Goal: Transaction & Acquisition: Purchase product/service

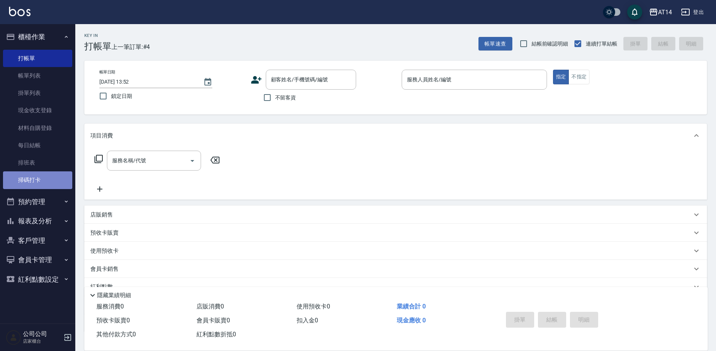
click at [26, 178] on link "掃碼打卡" at bounding box center [37, 179] width 69 height 17
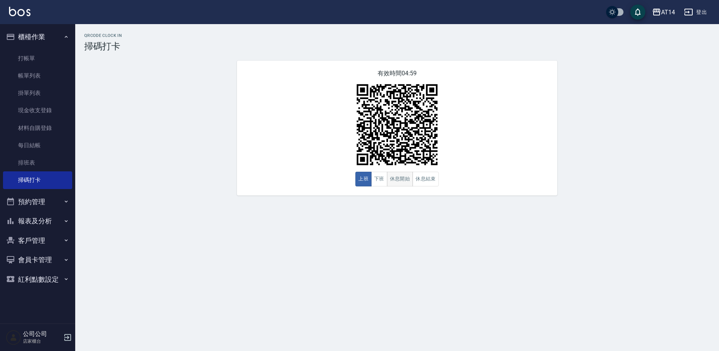
click at [394, 177] on button "休息開始" at bounding box center [400, 179] width 26 height 15
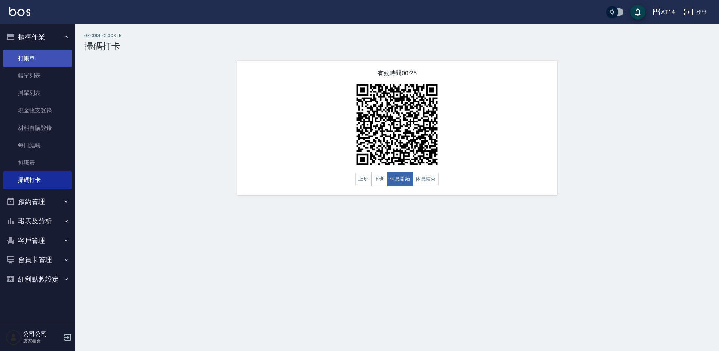
click at [45, 55] on link "打帳單" at bounding box center [37, 58] width 69 height 17
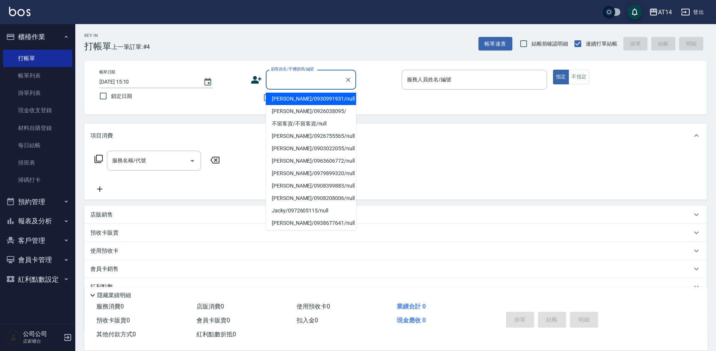
click at [290, 79] on input "顧客姓名/手機號碼/編號" at bounding box center [305, 79] width 72 height 13
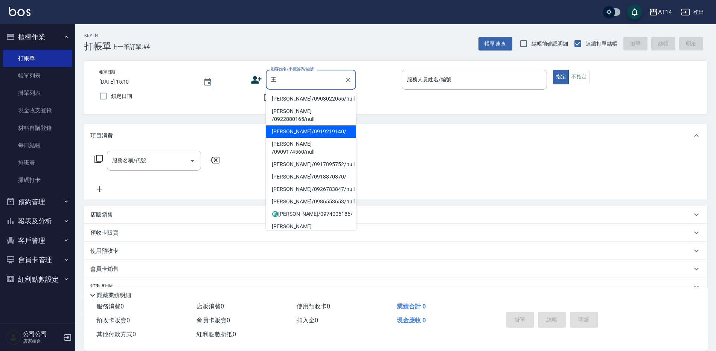
click at [314, 125] on li "王玟方/0919219140/" at bounding box center [311, 131] width 90 height 12
type input "王玟方/0919219140/"
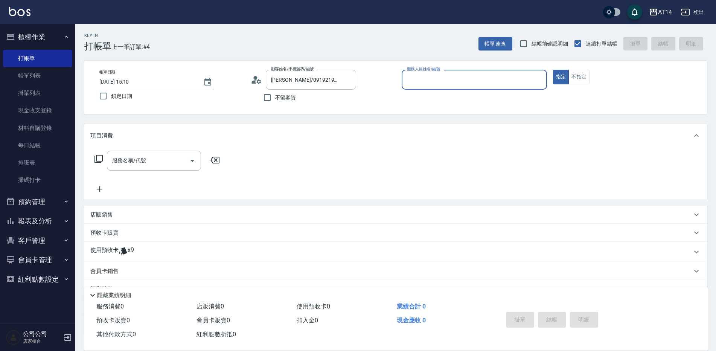
click at [447, 89] on div "服務人員姓名/編號" at bounding box center [473, 80] width 145 height 20
type input "Dora-15"
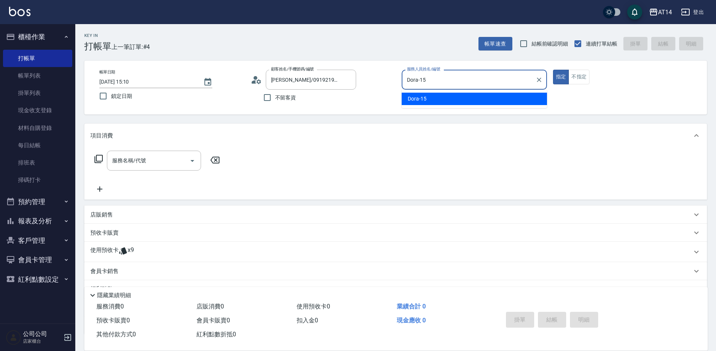
type button "true"
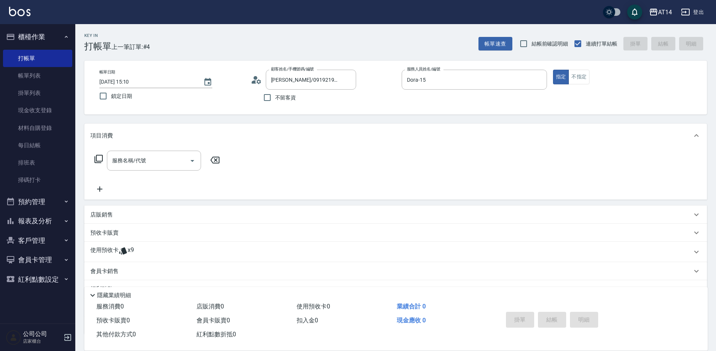
click at [127, 249] on icon at bounding box center [123, 250] width 9 height 9
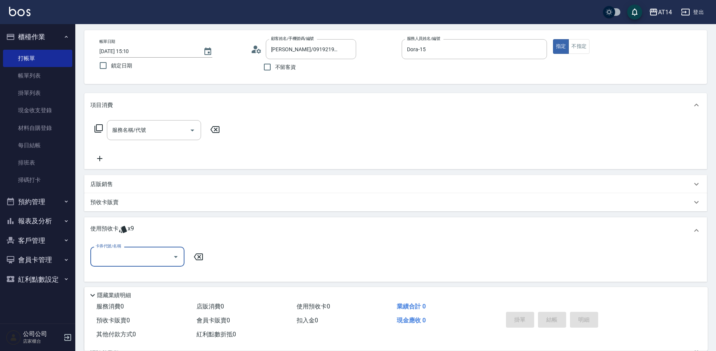
scroll to position [75, 0]
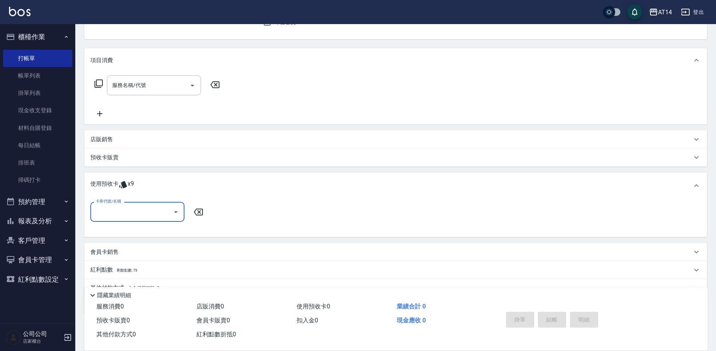
click at [130, 209] on input "卡券代號/名稱" at bounding box center [132, 211] width 76 height 13
click at [133, 233] on div "洗髮卡 剩餘9張" at bounding box center [137, 231] width 94 height 12
type input "洗髮卡"
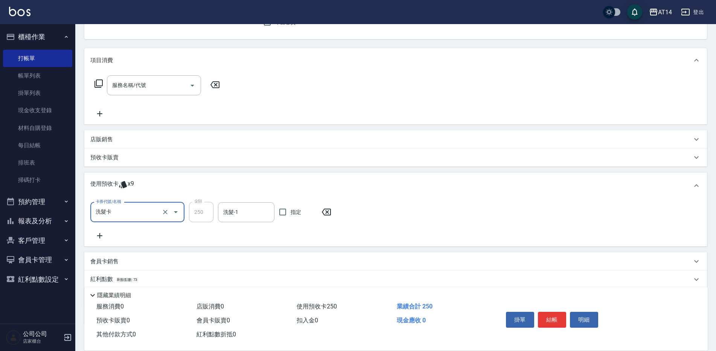
click at [96, 235] on icon at bounding box center [99, 235] width 19 height 9
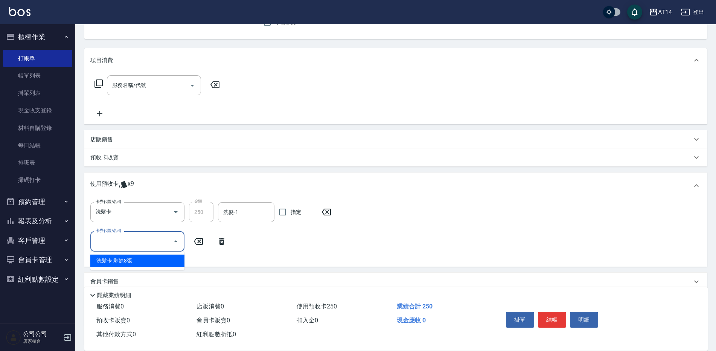
drag, startPoint x: 129, startPoint y: 243, endPoint x: 144, endPoint y: 237, distance: 15.9
click at [130, 243] on input "卡券代號/名稱" at bounding box center [132, 240] width 76 height 13
click at [149, 258] on div "洗髮卡 剩餘8張" at bounding box center [137, 260] width 94 height 12
type input "洗髮卡"
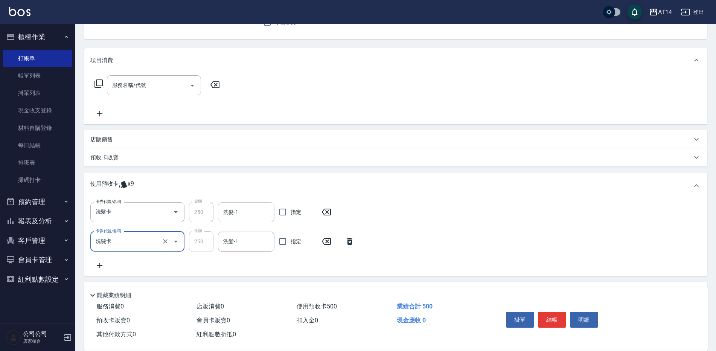
click at [240, 220] on div "洗髮-1" at bounding box center [246, 212] width 56 height 20
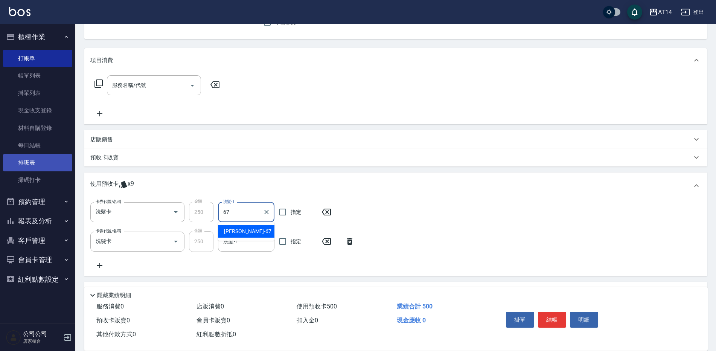
type input "趙苡晴-67"
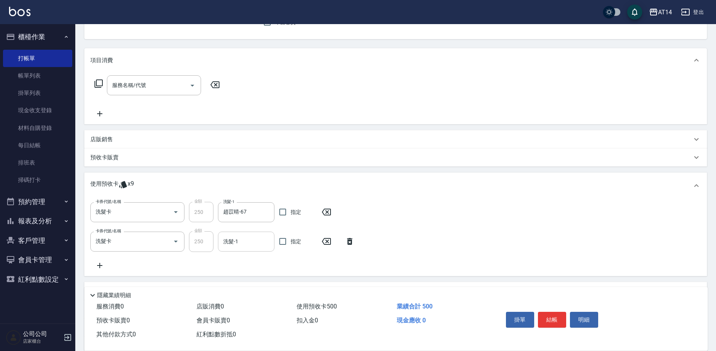
click at [254, 236] on input "洗髮-1" at bounding box center [246, 241] width 50 height 13
type input "3"
type input "趙苡晴-67"
click at [169, 87] on input "服務名稱/代號" at bounding box center [148, 84] width 76 height 13
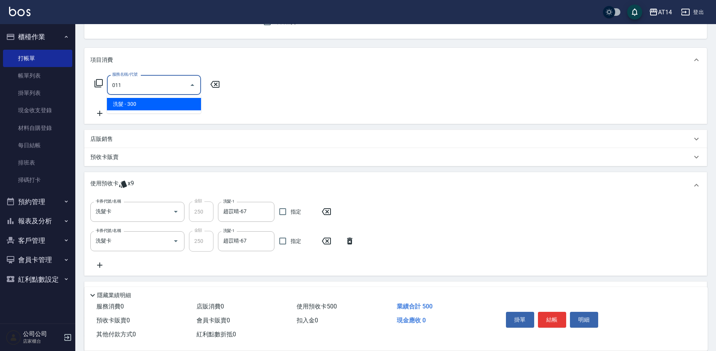
type input "洗髮(011)"
type input "1"
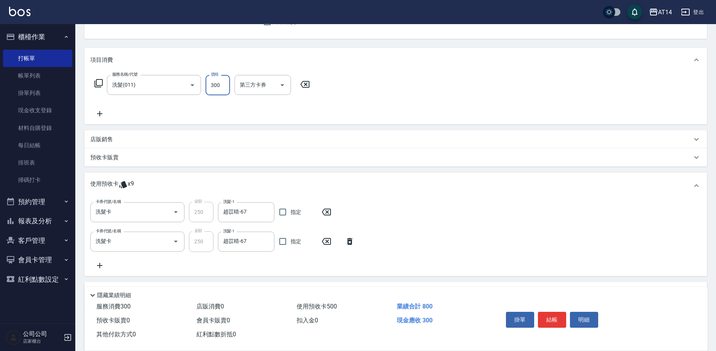
type input "5"
type input "0"
type input "50"
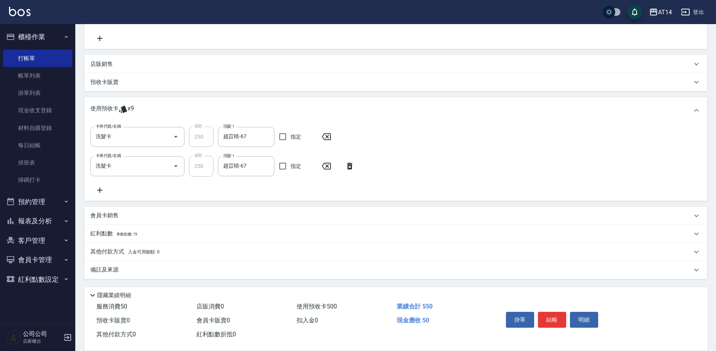
click at [158, 271] on div "備註及來源" at bounding box center [390, 270] width 601 height 8
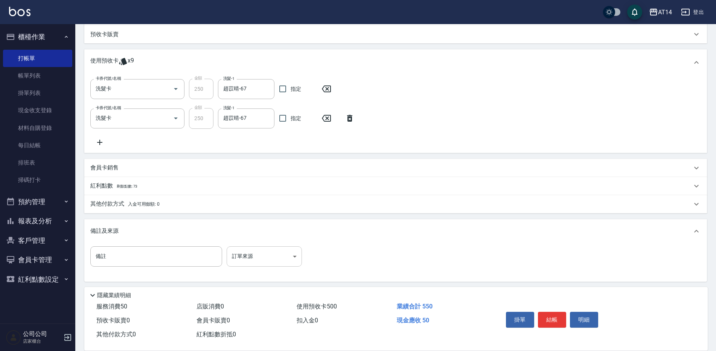
scroll to position [202, 0]
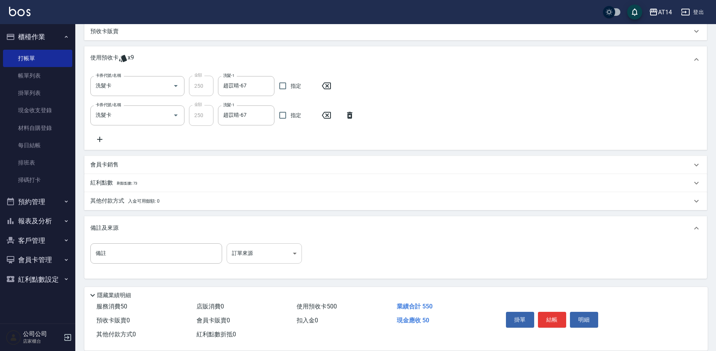
click at [269, 257] on body "AT14 登出 櫃檯作業 打帳單 帳單列表 掛單列表 現金收支登錄 材料自購登錄 每日結帳 排班表 掃碼打卡 預約管理 預約管理 單日預約紀錄 單週預約紀錄 …" at bounding box center [358, 74] width 716 height 552
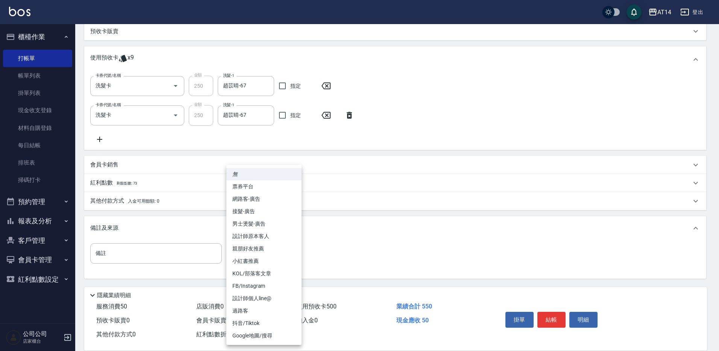
click at [269, 234] on li "設計師原本客人" at bounding box center [264, 236] width 75 height 12
type input "設計師原本客人"
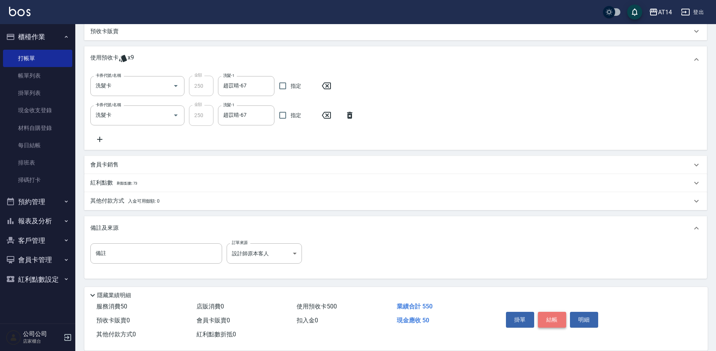
click at [549, 314] on button "結帳" at bounding box center [552, 320] width 28 height 16
type input "2025/09/19 15:11"
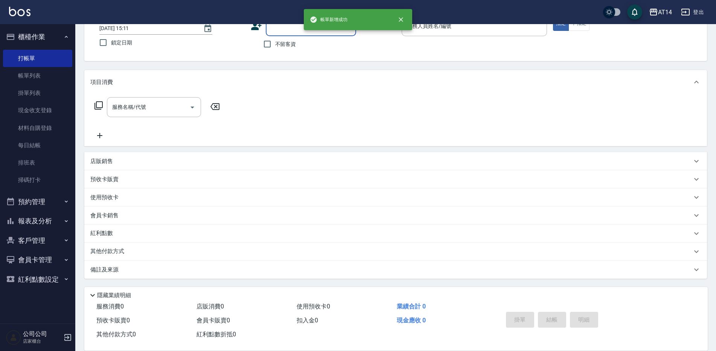
scroll to position [0, 0]
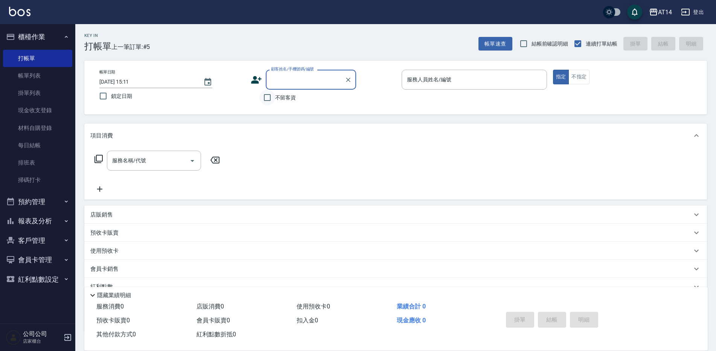
click at [269, 94] on input "不留客資" at bounding box center [267, 98] width 16 height 16
checkbox input "true"
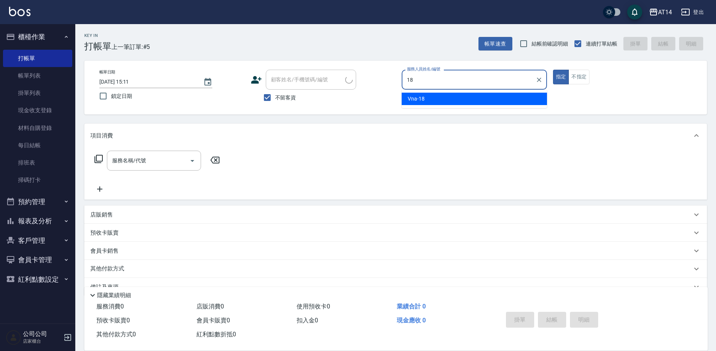
type input "Vna-18"
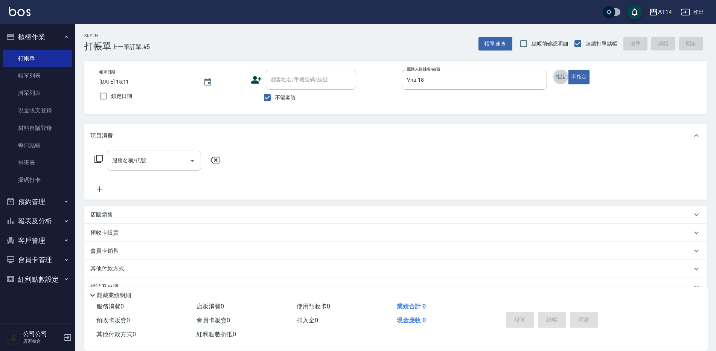
click at [158, 168] on div "服務名稱/代號" at bounding box center [154, 161] width 94 height 20
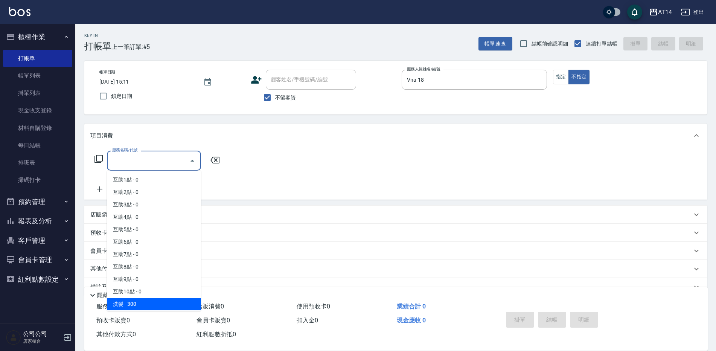
click at [135, 305] on span "洗髮 - 300" at bounding box center [154, 304] width 94 height 12
type input "洗髮(011)"
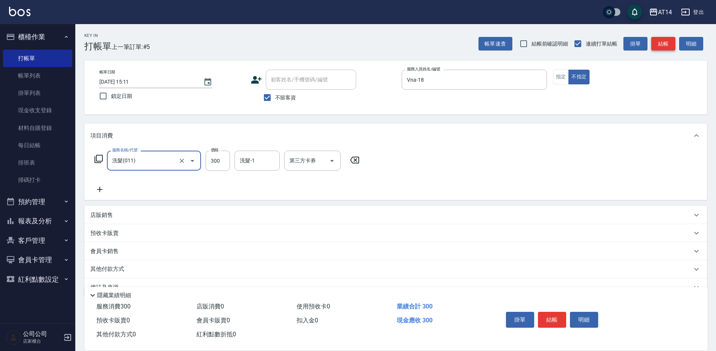
click at [667, 40] on button "結帳" at bounding box center [663, 44] width 24 height 14
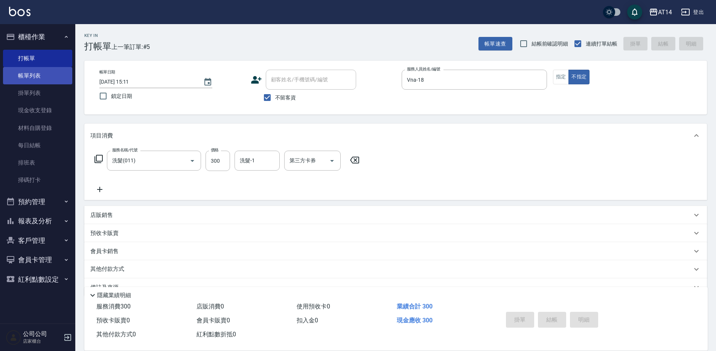
type input "2025/09/19 15:31"
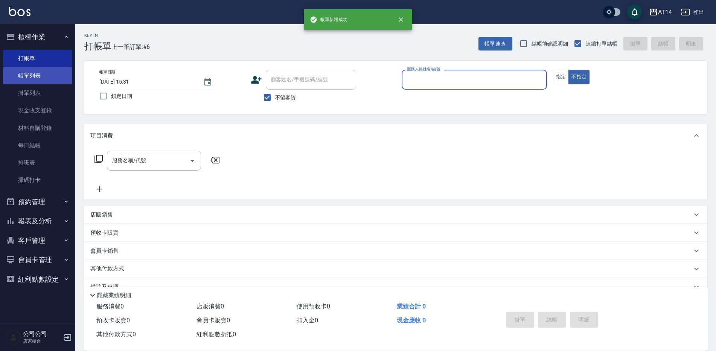
click at [47, 81] on link "帳單列表" at bounding box center [37, 75] width 69 height 17
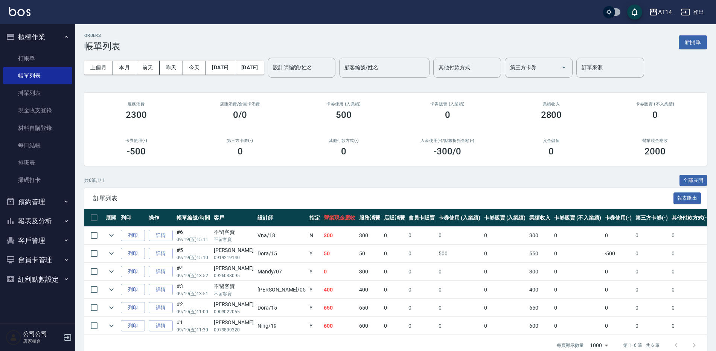
click at [60, 198] on button "預約管理" at bounding box center [37, 202] width 69 height 20
click at [63, 198] on icon "button" at bounding box center [66, 201] width 6 height 6
click at [165, 68] on button "昨天" at bounding box center [171, 68] width 23 height 14
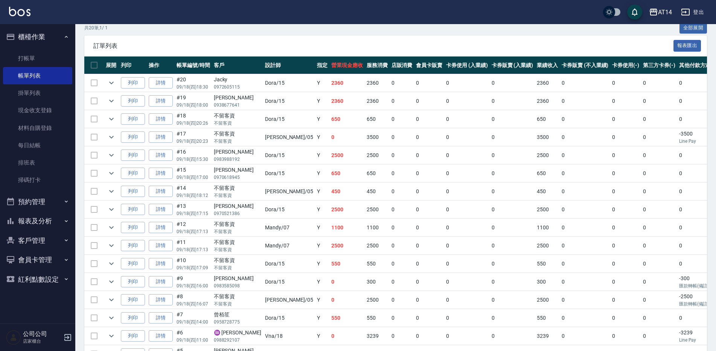
scroll to position [226, 0]
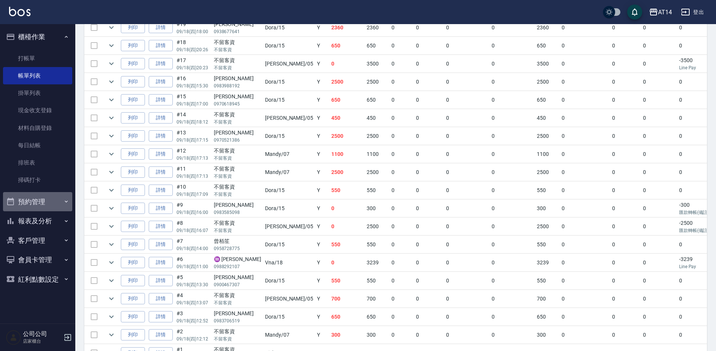
click at [56, 199] on button "預約管理" at bounding box center [37, 202] width 69 height 20
click at [47, 202] on button "預約管理" at bounding box center [37, 202] width 69 height 20
click at [64, 39] on icon "button" at bounding box center [66, 37] width 6 height 6
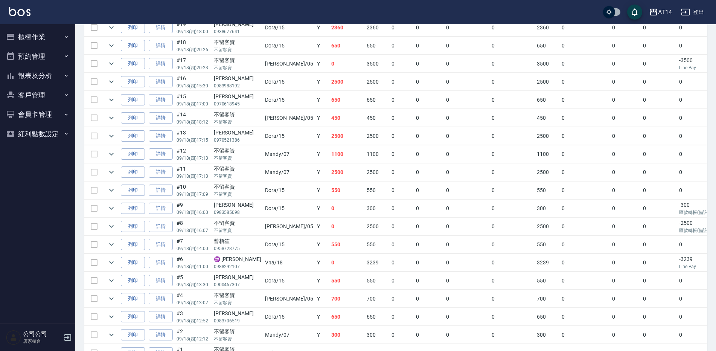
click at [57, 55] on button "預約管理" at bounding box center [37, 57] width 69 height 20
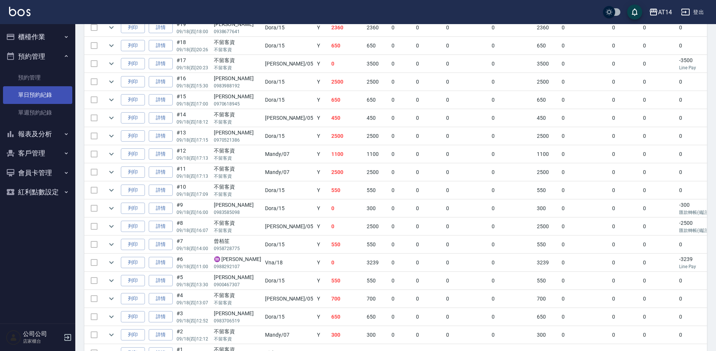
click at [53, 95] on link "單日預約紀錄" at bounding box center [37, 94] width 69 height 17
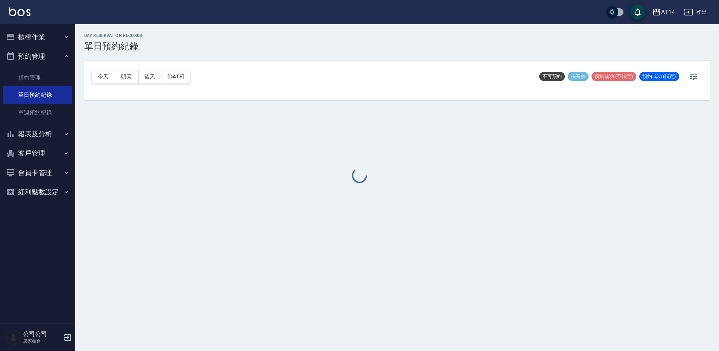
click at [58, 57] on button "預約管理" at bounding box center [37, 57] width 69 height 20
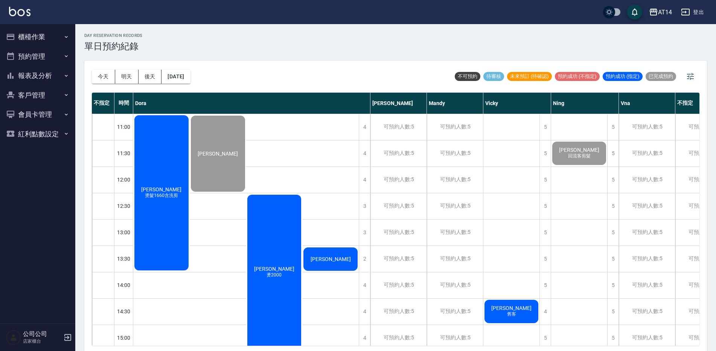
click at [59, 79] on button "報表及分析" at bounding box center [37, 76] width 69 height 20
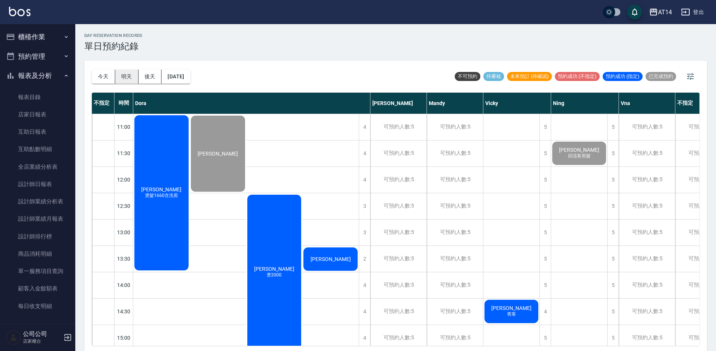
click at [118, 72] on button "明天" at bounding box center [126, 77] width 23 height 14
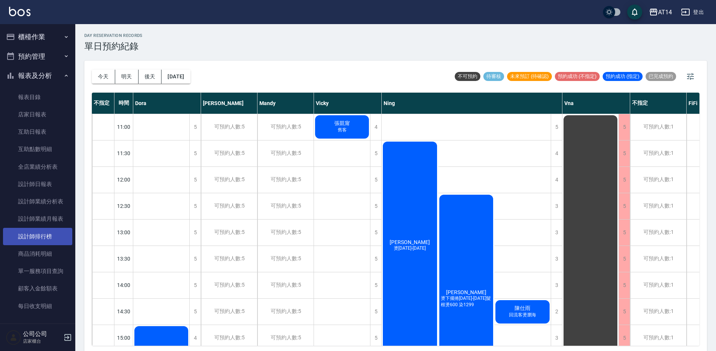
click at [49, 233] on link "設計師排行榜" at bounding box center [37, 236] width 69 height 17
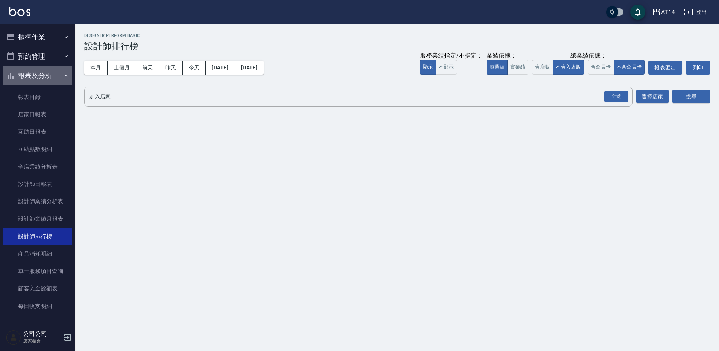
click at [66, 78] on button "報表及分析" at bounding box center [37, 76] width 69 height 20
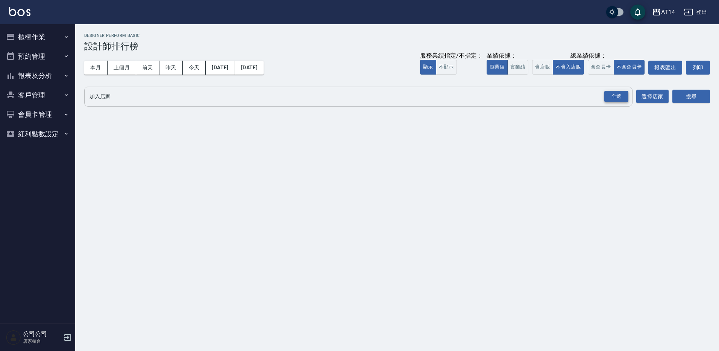
click at [617, 95] on div "全選" at bounding box center [617, 97] width 24 height 12
click at [698, 93] on button "搜尋" at bounding box center [692, 97] width 38 height 14
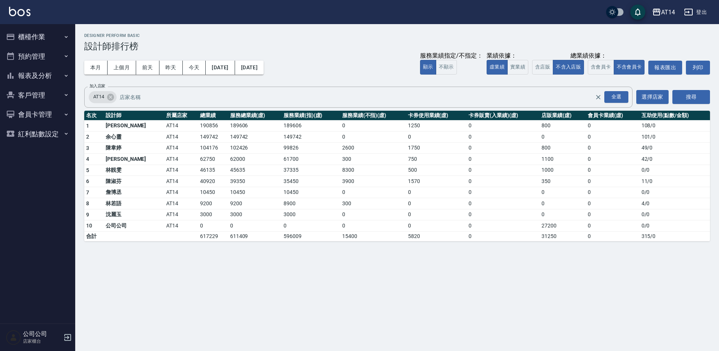
click at [51, 33] on button "櫃檯作業" at bounding box center [37, 37] width 69 height 20
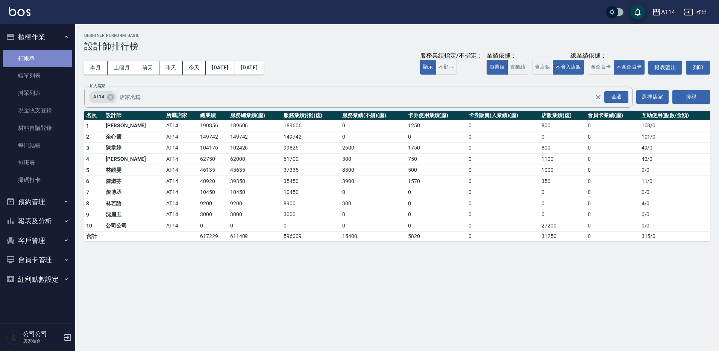
click at [39, 57] on link "打帳單" at bounding box center [37, 58] width 69 height 17
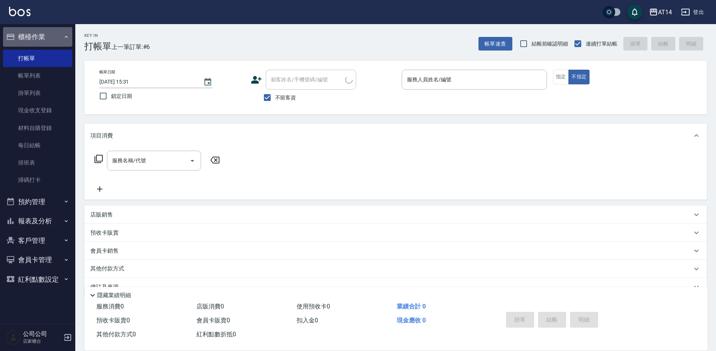
click at [42, 37] on button "櫃檯作業" at bounding box center [37, 37] width 69 height 20
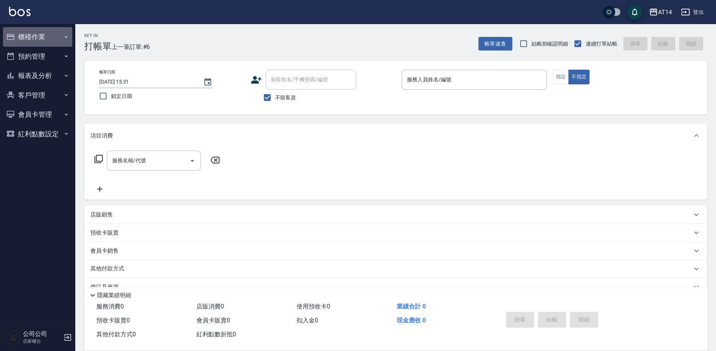
click at [59, 29] on button "櫃檯作業" at bounding box center [37, 37] width 69 height 20
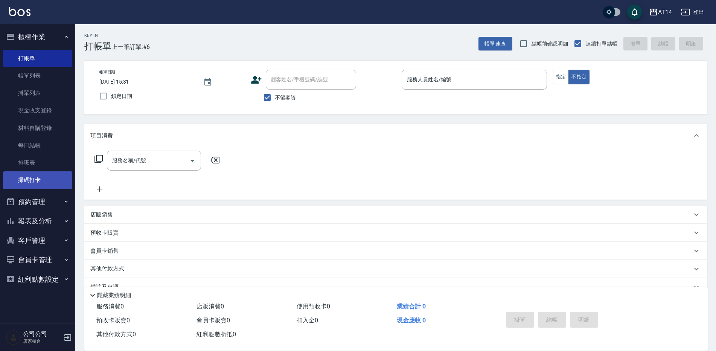
click at [43, 184] on link "掃碼打卡" at bounding box center [37, 179] width 69 height 17
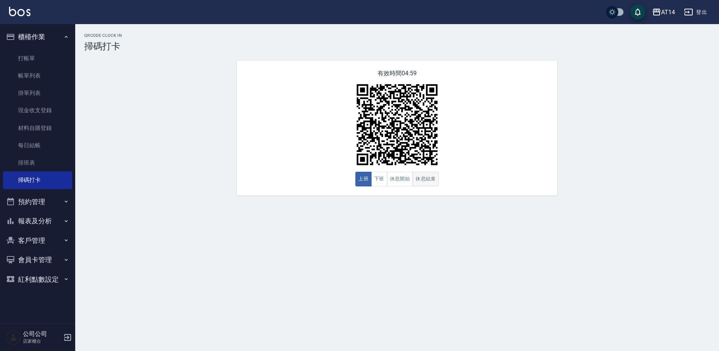
click at [429, 178] on button "休息結束" at bounding box center [426, 179] width 26 height 15
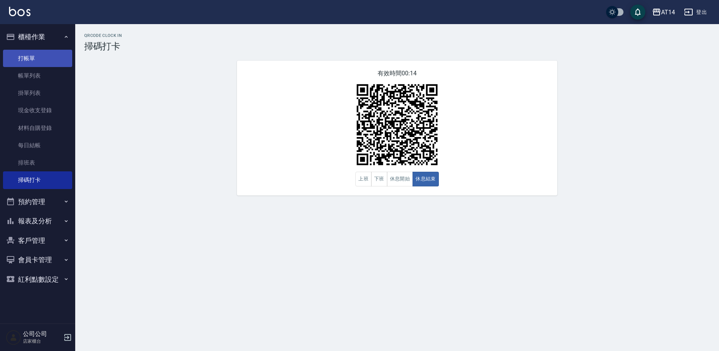
click at [30, 60] on link "打帳單" at bounding box center [37, 58] width 69 height 17
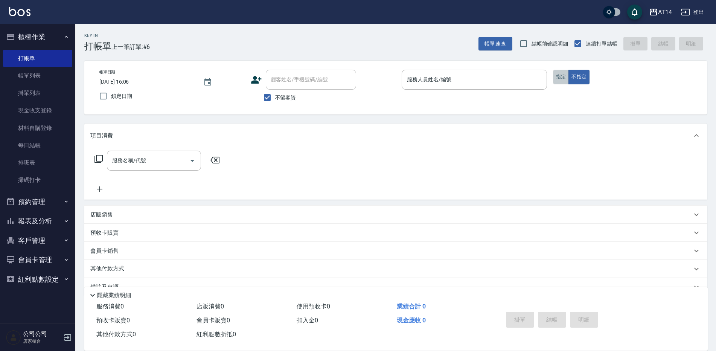
click at [561, 81] on button "指定" at bounding box center [561, 77] width 16 height 15
click at [421, 78] on input "服務人員姓名/編號" at bounding box center [474, 79] width 138 height 13
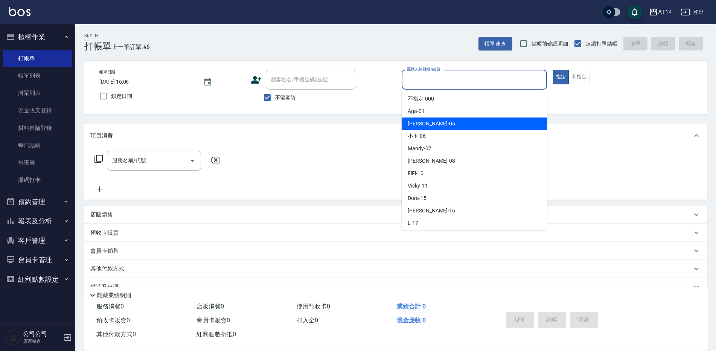
click at [412, 128] on div "Patty -05" at bounding box center [473, 123] width 145 height 12
type input "Patty-05"
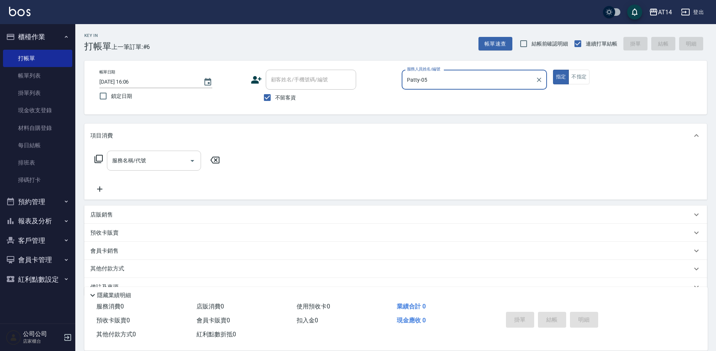
click at [138, 163] on input "服務名稱/代號" at bounding box center [148, 160] width 76 height 13
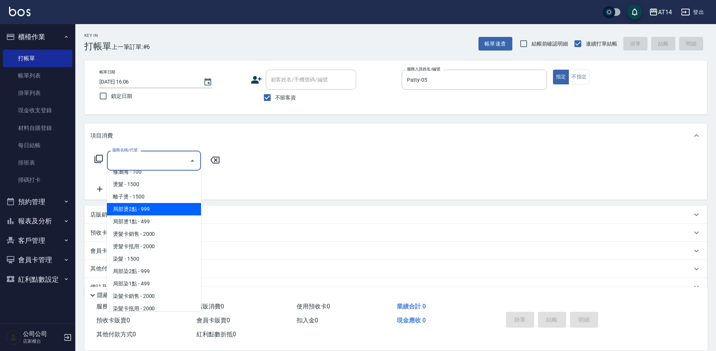
scroll to position [188, 0]
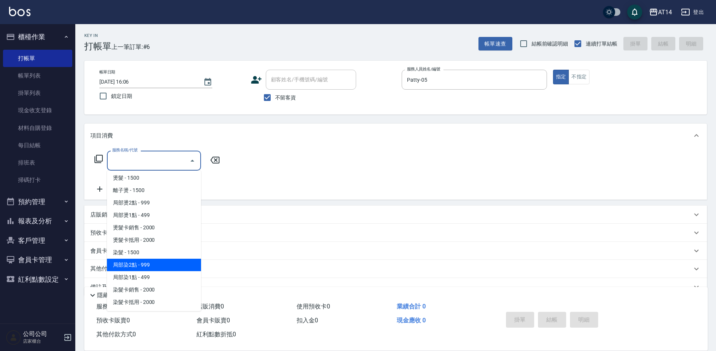
click at [138, 265] on span "局部染2點 - 999" at bounding box center [154, 264] width 94 height 12
type input "局部染2點(042)"
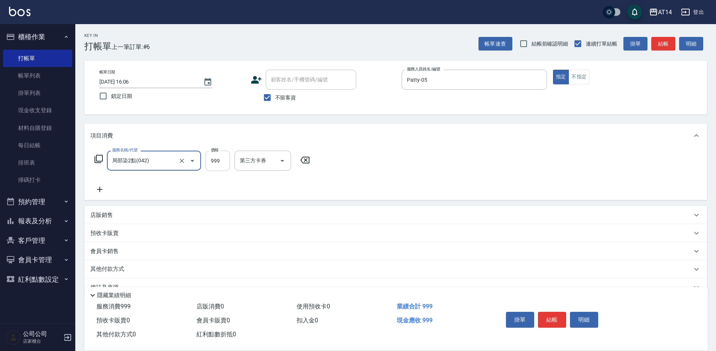
click at [218, 162] on input "999" at bounding box center [217, 161] width 24 height 20
type input "1300"
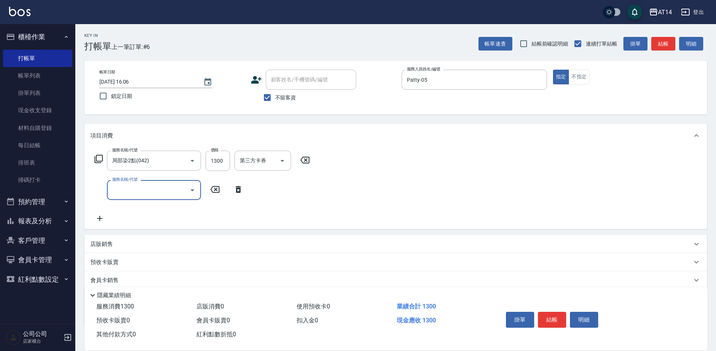
click at [136, 192] on input "服務名稱/代號" at bounding box center [148, 189] width 76 height 13
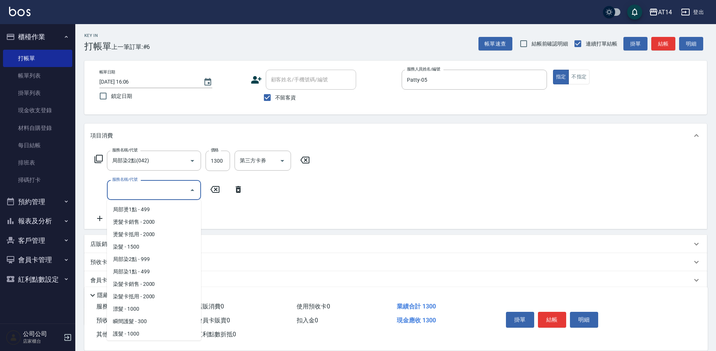
scroll to position [270, 0]
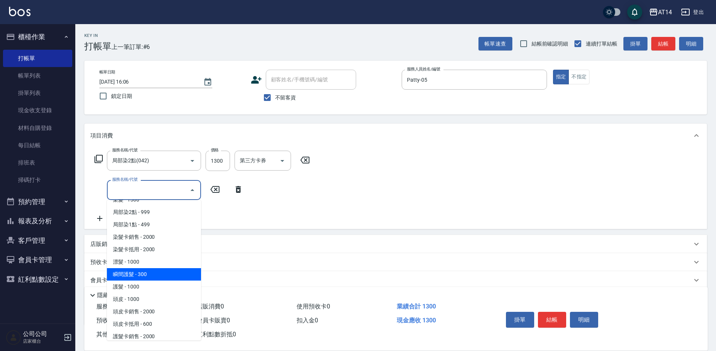
click at [149, 273] on span "瞬間護髮 - 300" at bounding box center [154, 274] width 94 height 12
type input "瞬間護髮(050)"
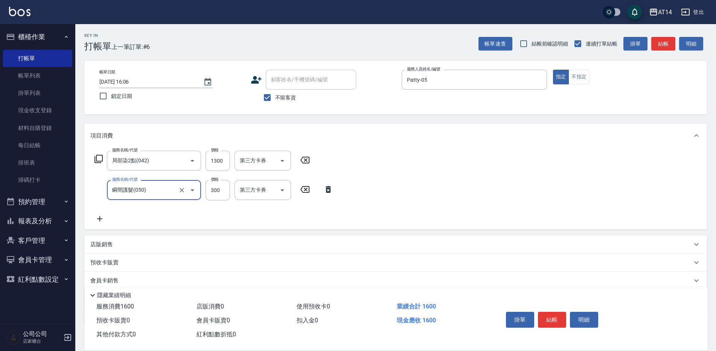
click at [99, 218] on icon at bounding box center [99, 218] width 19 height 9
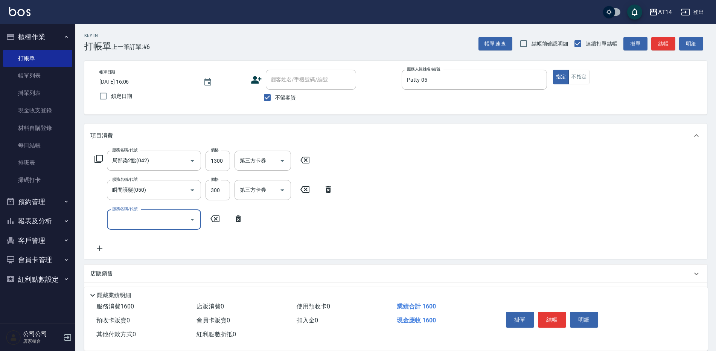
click at [126, 221] on input "服務名稱/代號" at bounding box center [148, 219] width 76 height 13
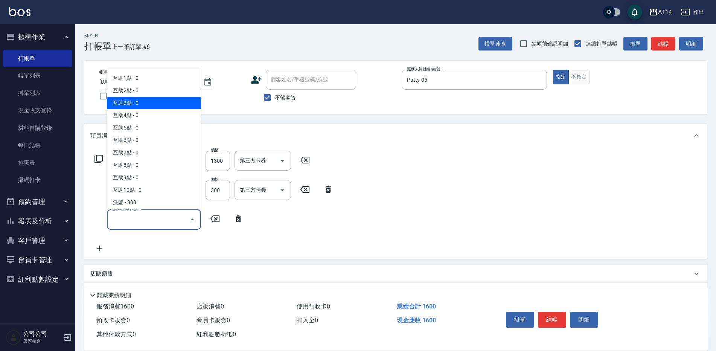
click at [147, 100] on span "互助3點 - 0" at bounding box center [154, 103] width 94 height 12
type input "互助3點(003)"
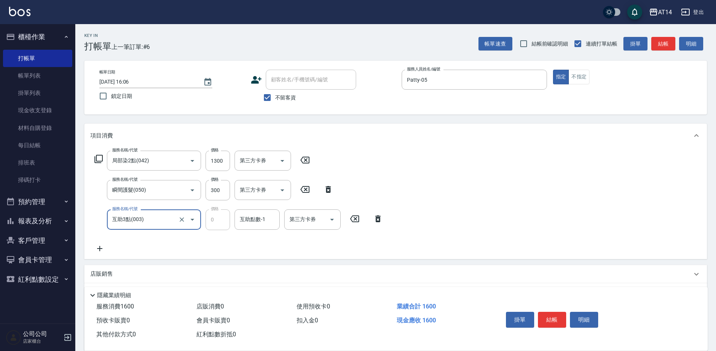
drag, startPoint x: 248, startPoint y: 217, endPoint x: 250, endPoint y: 233, distance: 15.9
click at [248, 219] on div "互助點數-1 互助點數-1" at bounding box center [256, 219] width 45 height 20
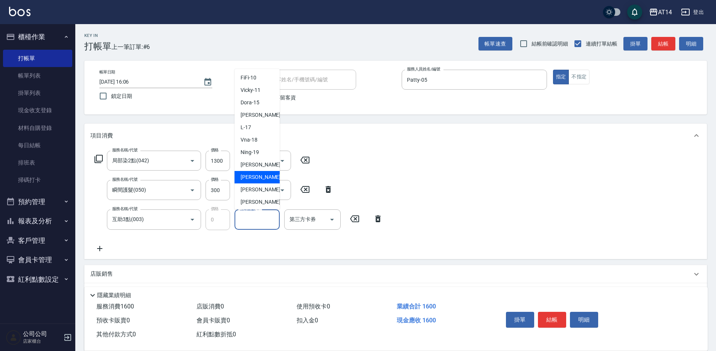
scroll to position [75, 0]
click at [250, 204] on span "楊明月 -63" at bounding box center [263, 202] width 47 height 8
type input "楊明月-63"
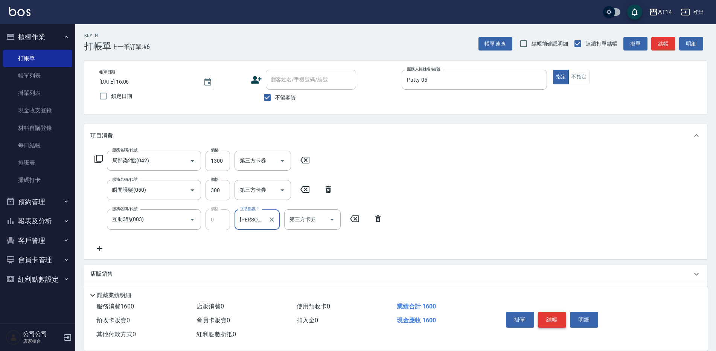
click at [549, 317] on button "結帳" at bounding box center [552, 320] width 28 height 16
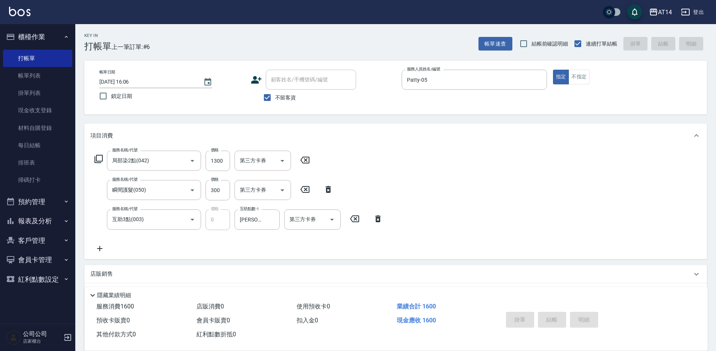
type input "2025/09/19 16:07"
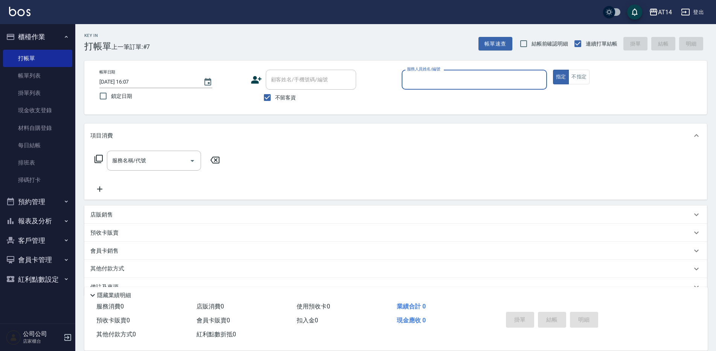
click at [419, 76] on input "服務人員姓名/編號" at bounding box center [474, 79] width 138 height 13
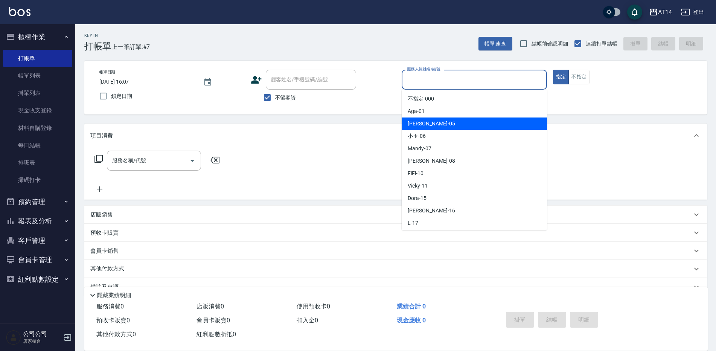
click at [416, 128] on div "Patty -05" at bounding box center [473, 123] width 145 height 12
type input "Patty-05"
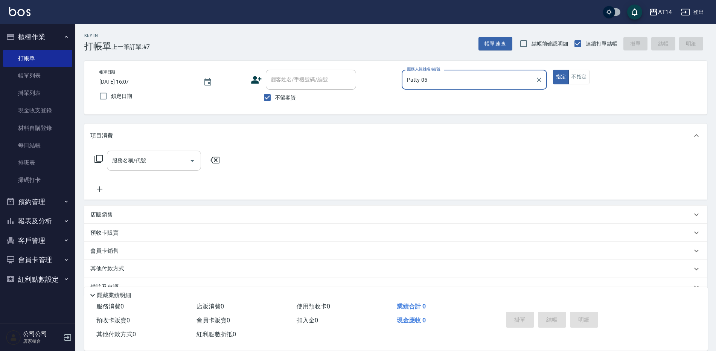
click at [165, 155] on input "服務名稱/代號" at bounding box center [148, 160] width 76 height 13
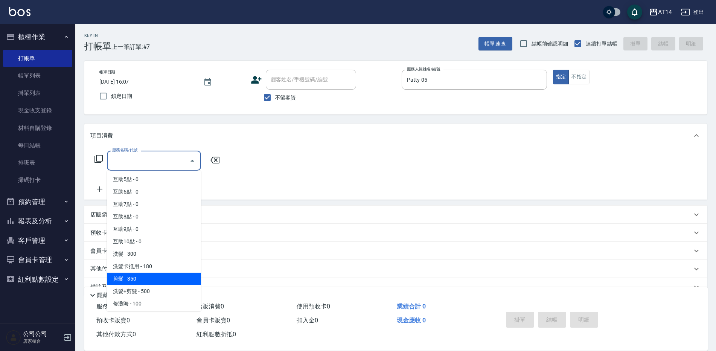
scroll to position [38, 0]
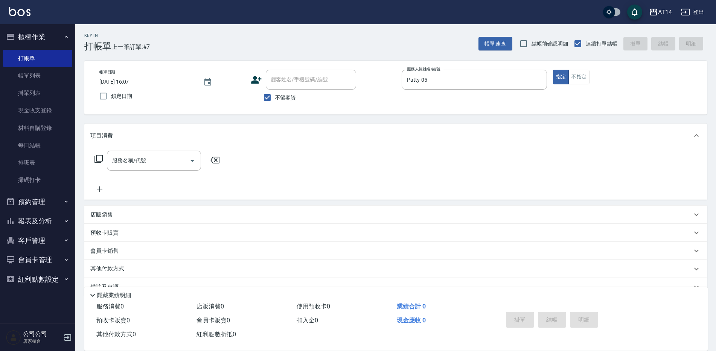
click at [356, 177] on div "服務名稱/代號 服務名稱/代號" at bounding box center [395, 173] width 622 height 52
click at [129, 159] on input "服務名稱/代號" at bounding box center [148, 160] width 76 height 13
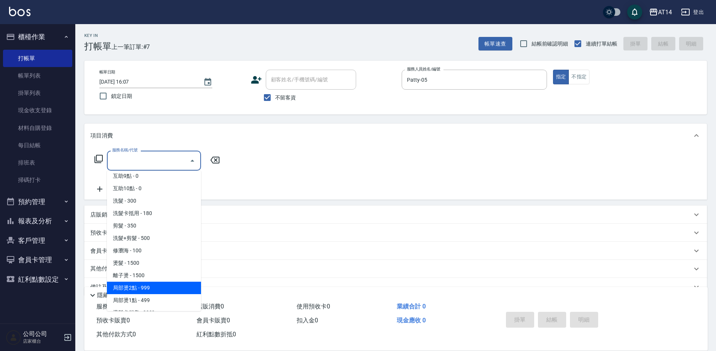
scroll to position [113, 0]
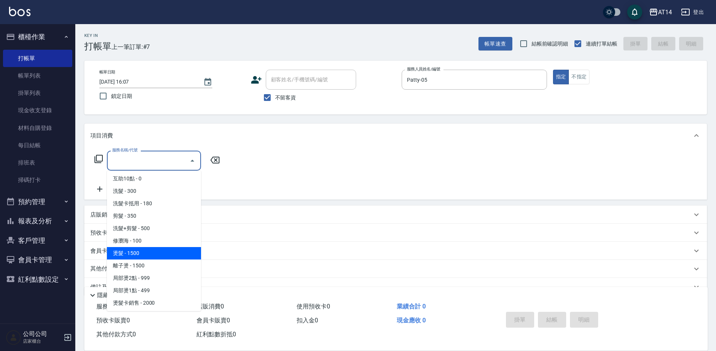
click at [149, 257] on span "燙髮 - 1500" at bounding box center [154, 253] width 94 height 12
type input "燙髮(031)"
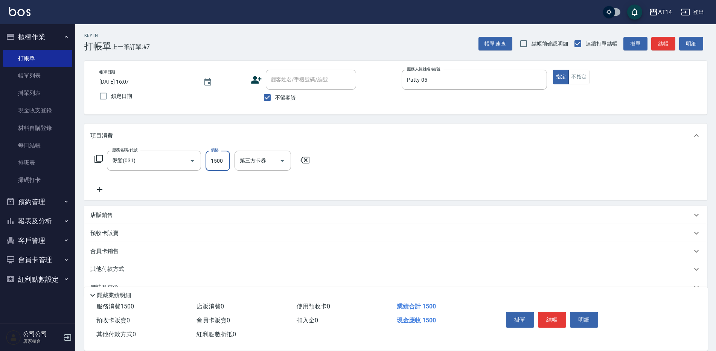
click at [222, 165] on input "1500" at bounding box center [217, 161] width 24 height 20
type input "2000"
click at [103, 189] on icon at bounding box center [99, 189] width 19 height 9
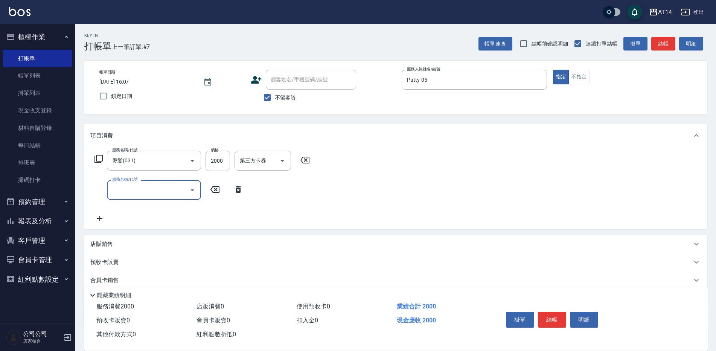
click at [134, 193] on input "服務名稱/代號" at bounding box center [148, 189] width 76 height 13
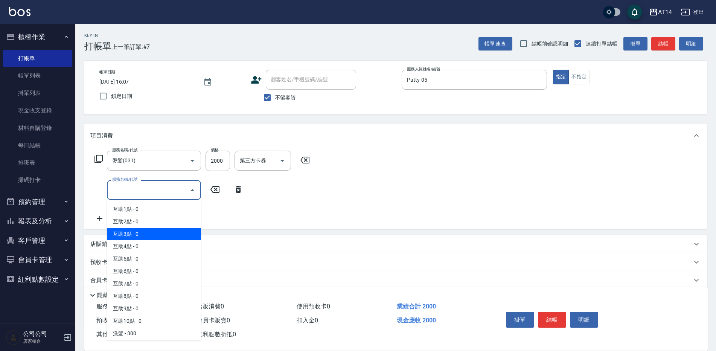
click at [126, 229] on span "互助3點 - 0" at bounding box center [154, 234] width 94 height 12
type input "互助3點(003)"
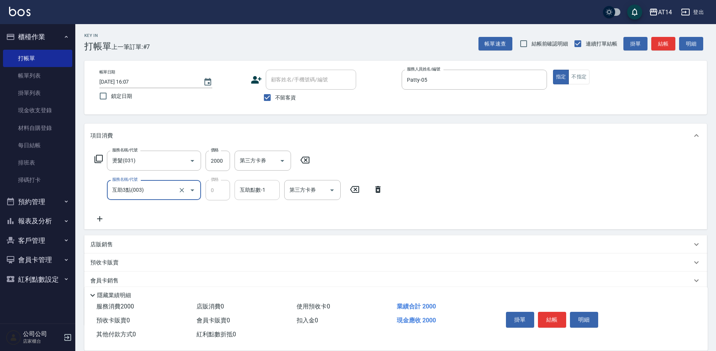
click at [255, 190] on div "互助點數-1 互助點數-1" at bounding box center [256, 190] width 45 height 20
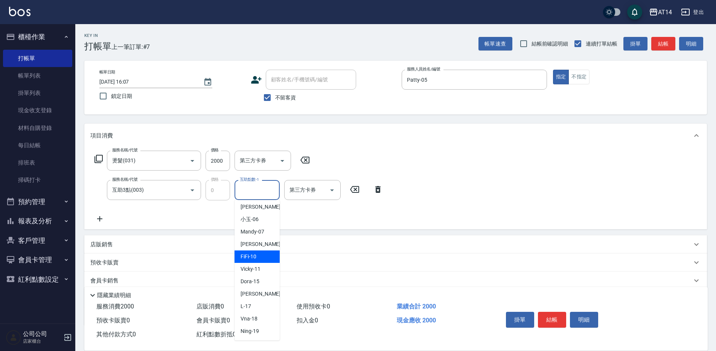
scroll to position [75, 0]
click at [265, 333] on div "楊明月 -63" at bounding box center [256, 332] width 45 height 12
type input "楊明月-63"
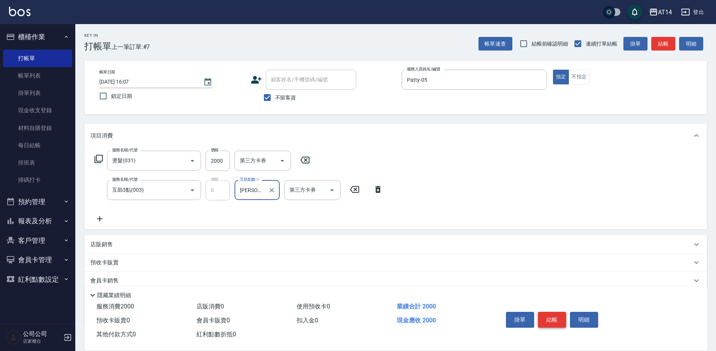
click at [556, 312] on button "結帳" at bounding box center [552, 320] width 28 height 16
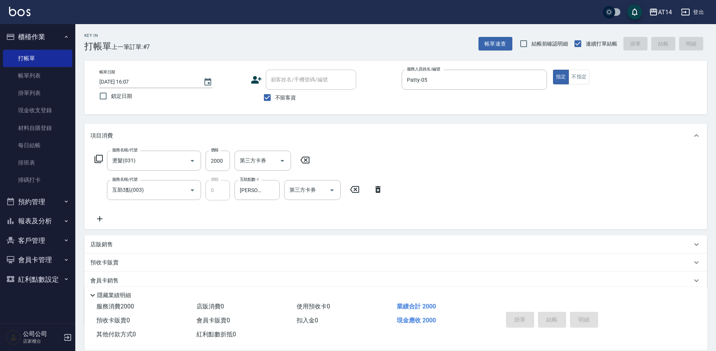
type input "2025/09/19 16:41"
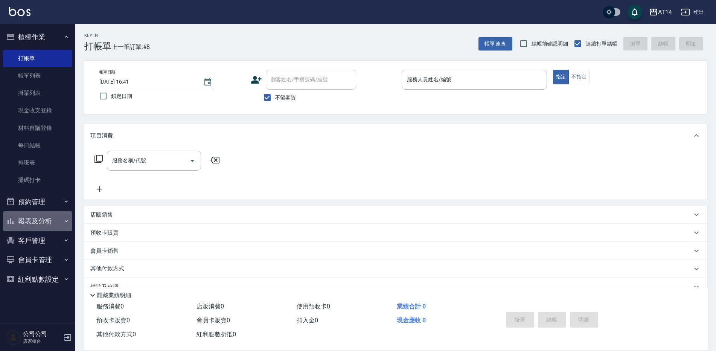
click at [43, 224] on button "報表及分析" at bounding box center [37, 221] width 69 height 20
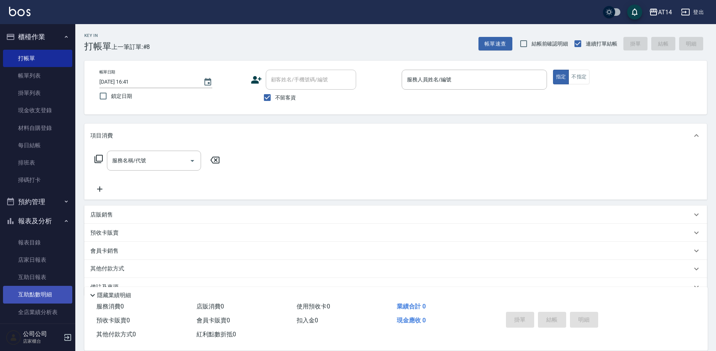
scroll to position [38, 0]
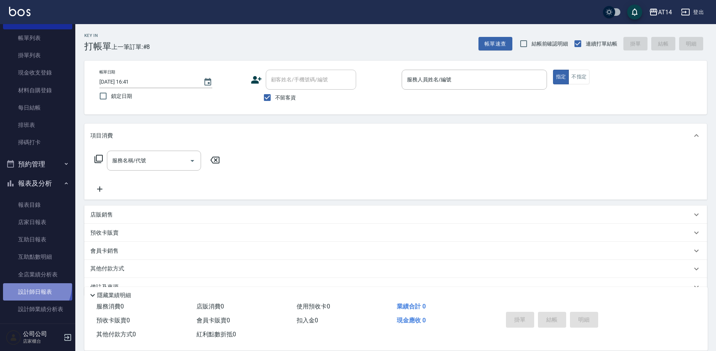
click at [30, 285] on link "設計師日報表" at bounding box center [37, 291] width 69 height 17
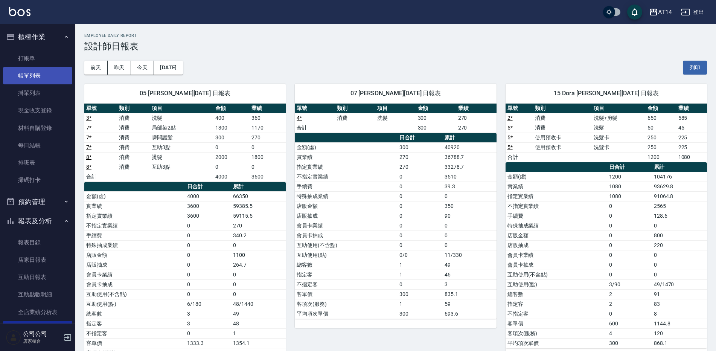
click at [39, 81] on link "帳單列表" at bounding box center [37, 75] width 69 height 17
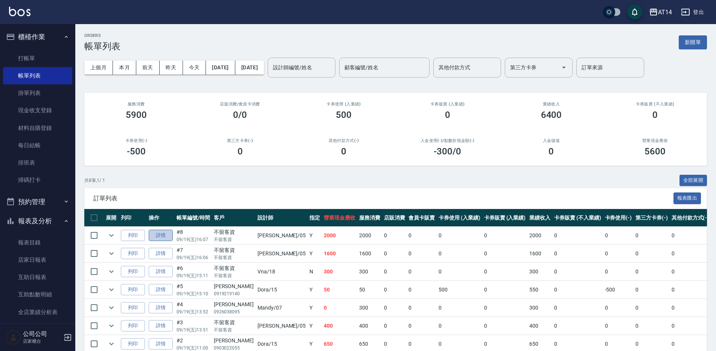
click at [157, 234] on link "詳情" at bounding box center [161, 236] width 24 height 12
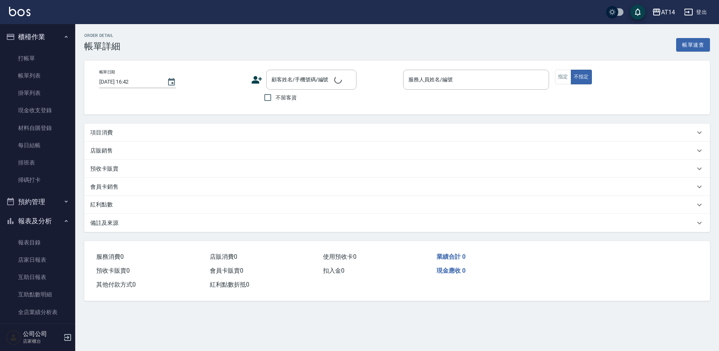
type input "2025/09/19 16:07"
checkbox input "true"
type input "Patty-05"
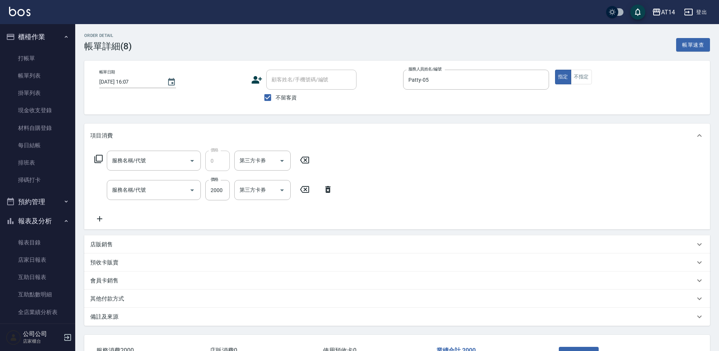
type input "互助3點(003)"
type input "燙髮(031)"
click at [214, 192] on input "2000" at bounding box center [217, 190] width 24 height 20
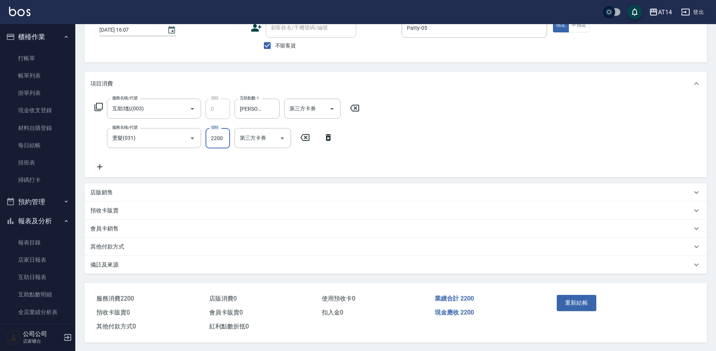
scroll to position [56, 0]
type input "2200"
click at [584, 302] on button "重新結帳" at bounding box center [576, 302] width 40 height 16
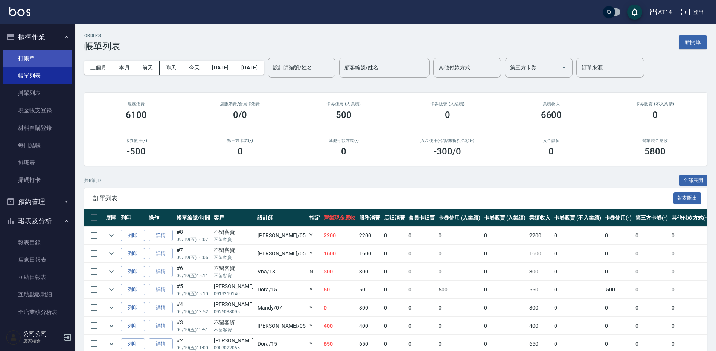
click at [29, 56] on link "打帳單" at bounding box center [37, 58] width 69 height 17
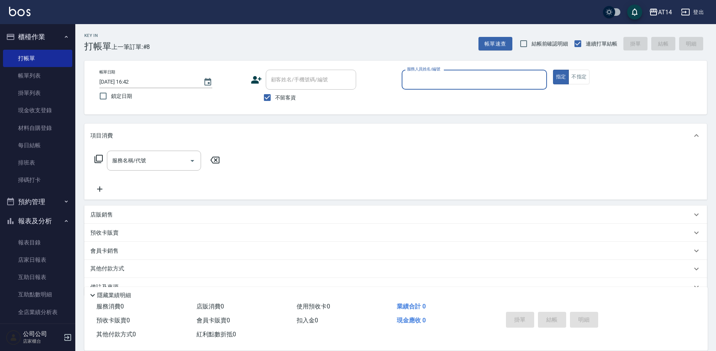
click at [30, 200] on button "預約管理" at bounding box center [37, 202] width 69 height 20
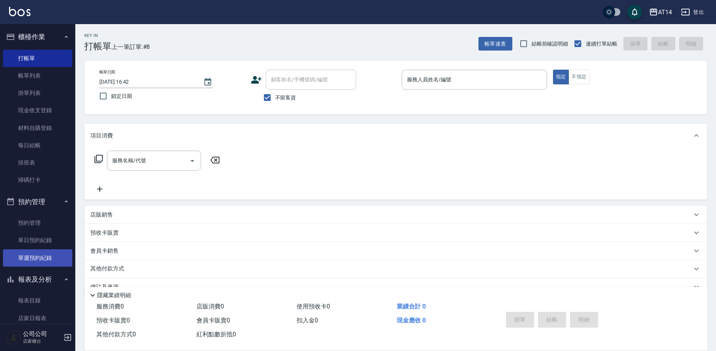
click at [39, 258] on link "單週預約紀錄" at bounding box center [37, 257] width 69 height 17
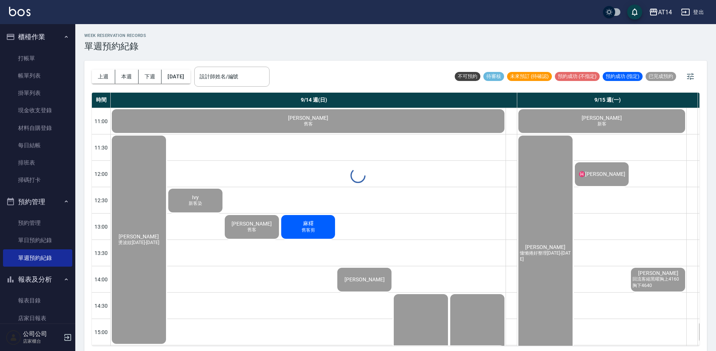
click at [240, 68] on div at bounding box center [358, 175] width 716 height 351
click at [233, 75] on div "設計師姓名/編號 設計師姓名/編號" at bounding box center [231, 77] width 75 height 20
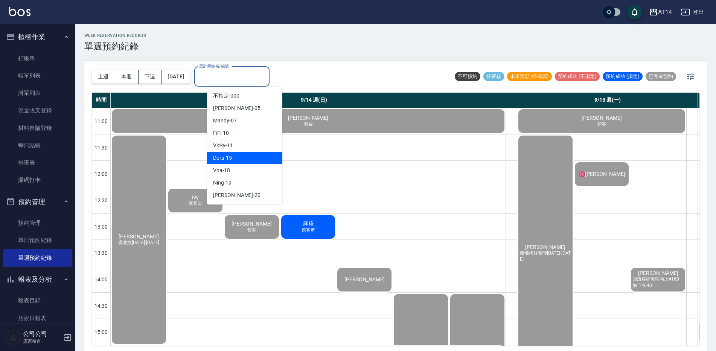
click at [260, 157] on div "Dora -15" at bounding box center [244, 158] width 75 height 12
type input "Dora-15"
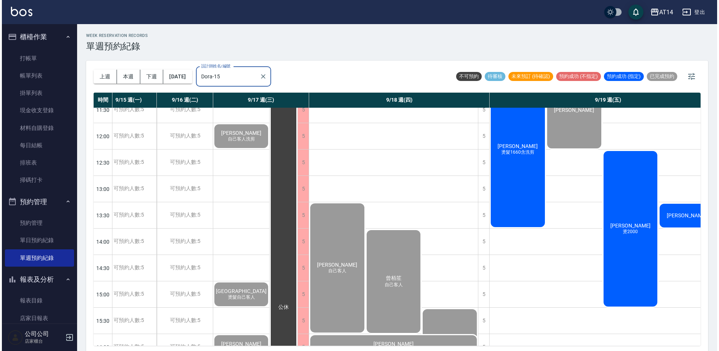
scroll to position [38, 137]
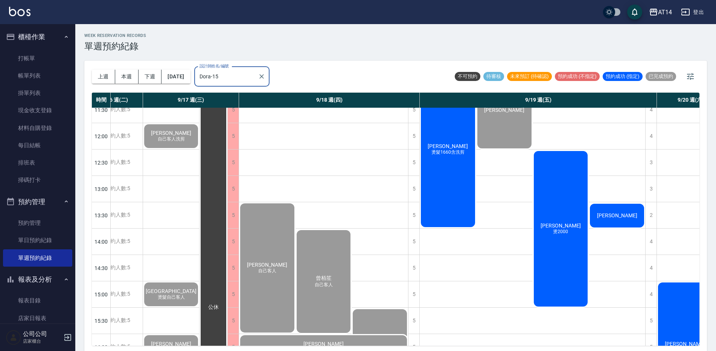
click at [565, 203] on div "林智豪 燙2000" at bounding box center [560, 229] width 56 height 158
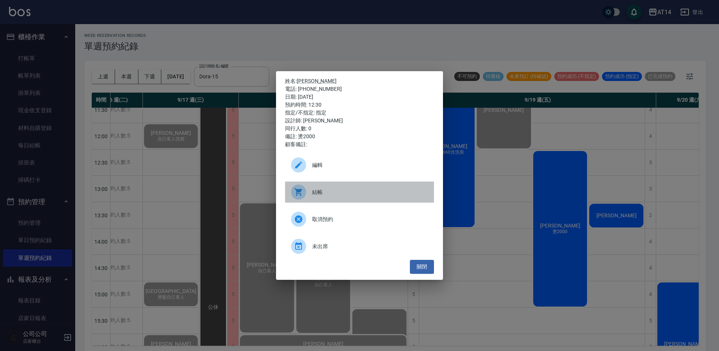
click at [351, 196] on div "結帳" at bounding box center [359, 191] width 149 height 21
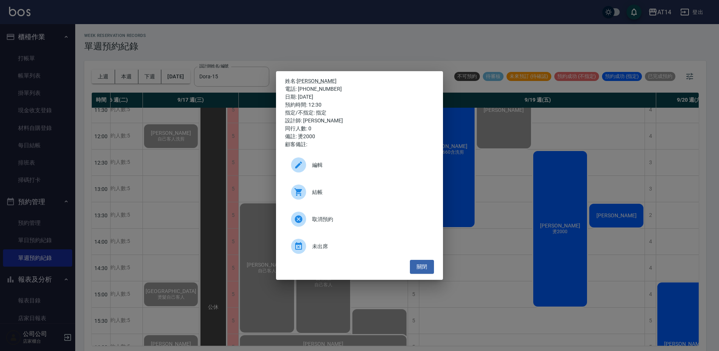
click at [385, 35] on div "姓名: 林智豪 電話: 0988906057 日期: 2025/09/19 預約時間: 12:30 指定/不指定: 指定 設計師: Dora 同行人數: 0 …" at bounding box center [359, 175] width 719 height 351
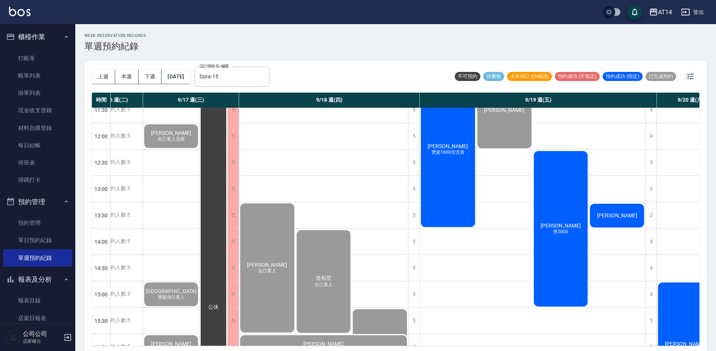
click at [445, 166] on div "葉明穎 燙髮1660含洗剪" at bounding box center [448, 149] width 56 height 158
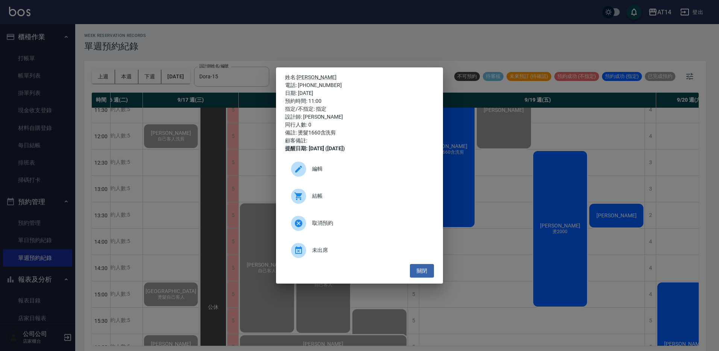
click at [367, 202] on div "結帳" at bounding box center [359, 195] width 149 height 21
click at [408, 21] on div "姓名: 葉明穎 電話: 0928539689 日期: 2025/09/19 預約時間: 11:00 指定/不指定: 指定 設計師: Dora 同行人數: 0 …" at bounding box center [359, 175] width 719 height 351
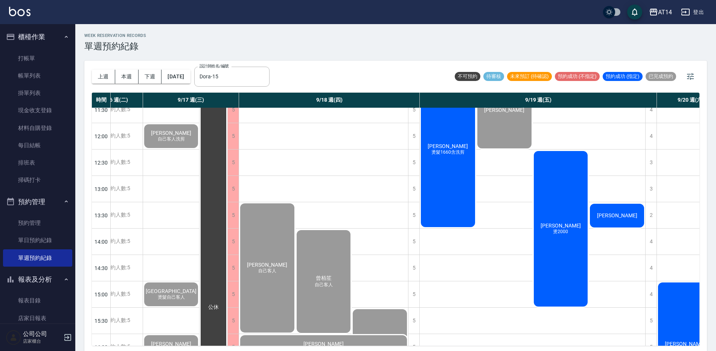
click at [594, 209] on div "[PERSON_NAME]" at bounding box center [616, 215] width 56 height 26
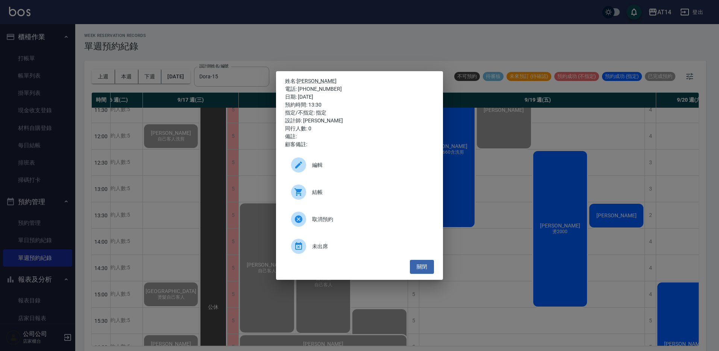
click at [321, 187] on div "結帳" at bounding box center [359, 191] width 149 height 21
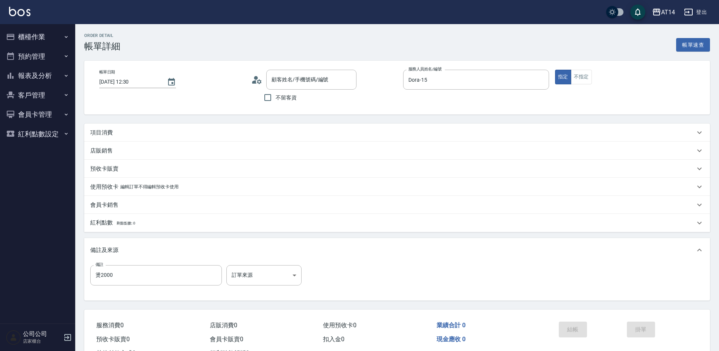
type input "2025/09/19 12:30"
type input "Dora-15"
type input "燙2000"
type input "林智豪/0988906057/null"
click at [110, 134] on p "項目消費" at bounding box center [101, 133] width 23 height 8
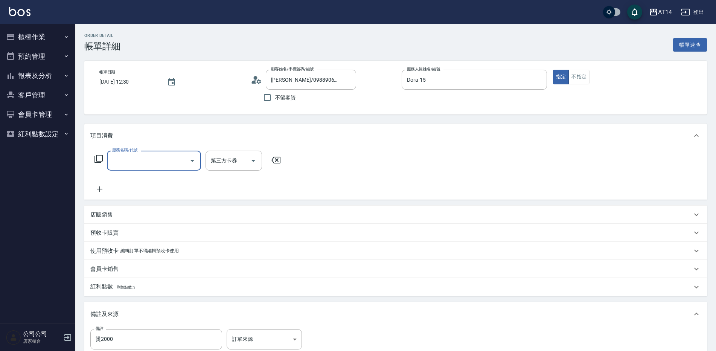
click at [126, 157] on input "服務名稱/代號" at bounding box center [148, 160] width 76 height 13
type input "031"
type input "3"
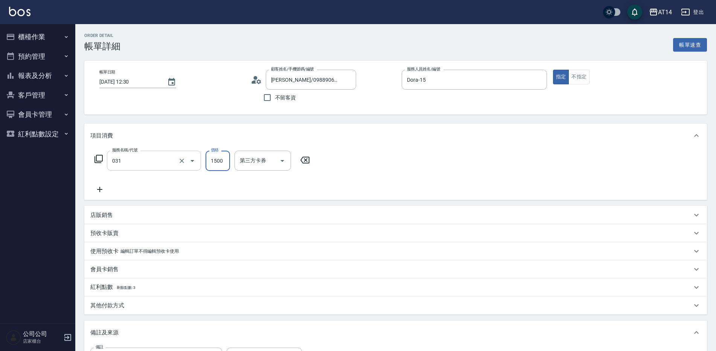
type input "燙髮(031)"
type input "2"
type input "0"
type input "2400"
type input "5"
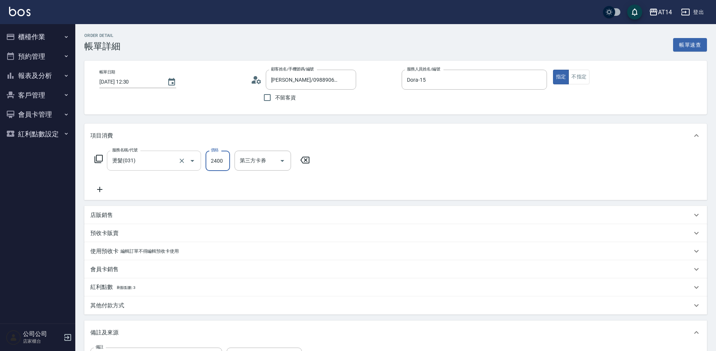
type input "2400"
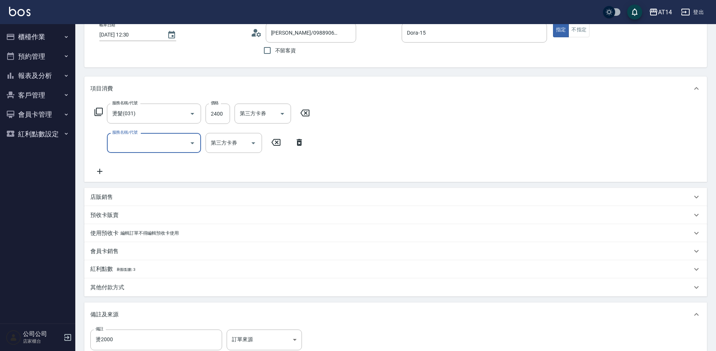
scroll to position [143, 0]
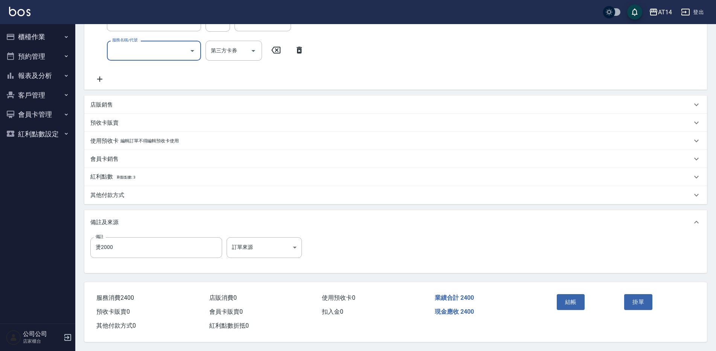
click at [127, 192] on div "其他付款方式" at bounding box center [390, 195] width 601 height 8
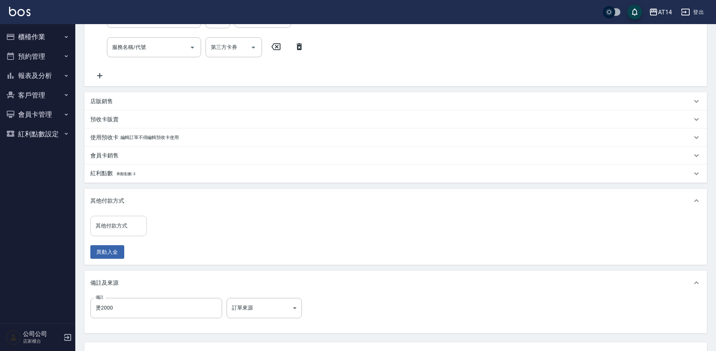
click at [124, 225] on input "其他付款方式" at bounding box center [119, 225] width 50 height 13
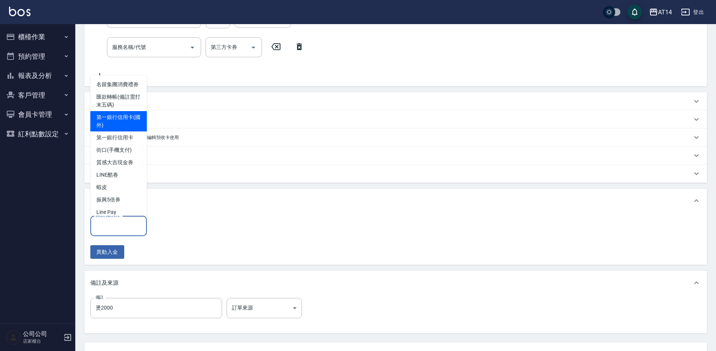
click at [125, 121] on span "第一銀行信用卡(國外)" at bounding box center [118, 121] width 56 height 20
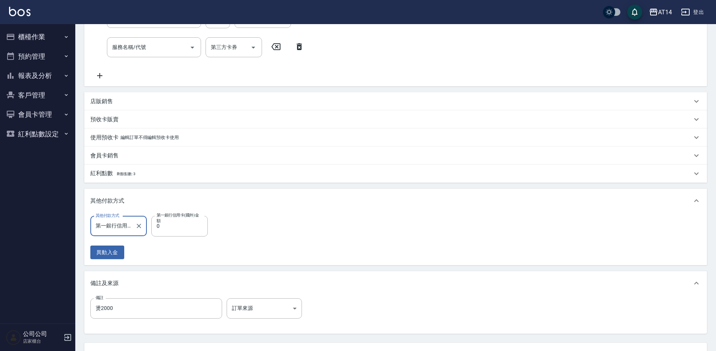
click at [120, 233] on div "第一銀行信用卡(國外) 其他付款方式" at bounding box center [118, 226] width 56 height 20
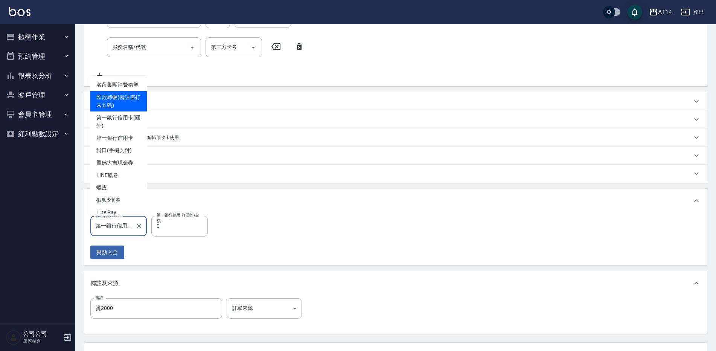
click at [113, 107] on span "匯款轉帳(備註需打末五碼)" at bounding box center [118, 101] width 56 height 20
type input "匯款轉帳(備註需打末五碼)"
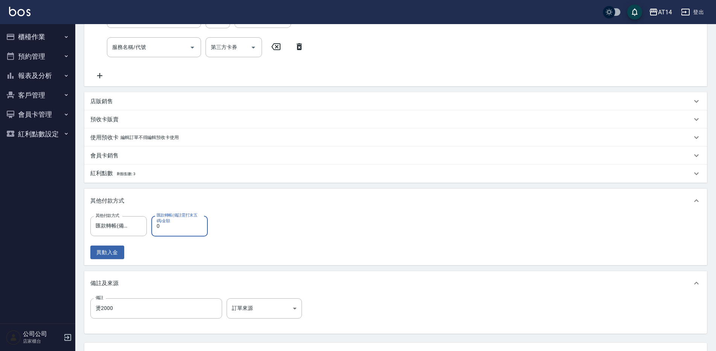
click at [195, 231] on input "0" at bounding box center [179, 226] width 56 height 20
type input "240"
type input "4"
type input "2400"
type input "0"
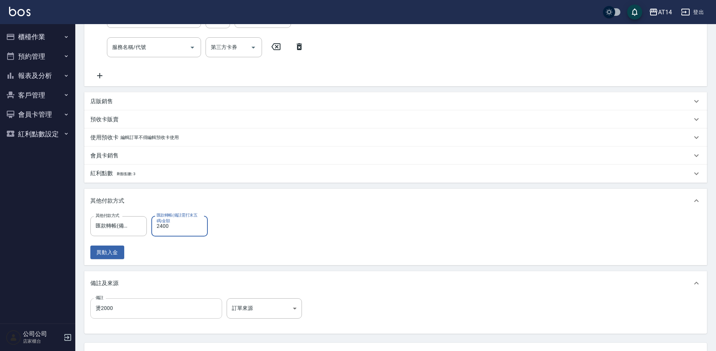
type input "2400"
click at [144, 310] on input "燙2000" at bounding box center [156, 308] width 132 height 20
type input "燙2000後71157"
click at [254, 303] on body "AT14 登出 櫃檯作業 打帳單 帳單列表 掛單列表 現金收支登錄 材料自購登錄 每日結帳 排班表 掃碼打卡 預約管理 預約管理 單日預約紀錄 單週預約紀錄 …" at bounding box center [358, 134] width 716 height 554
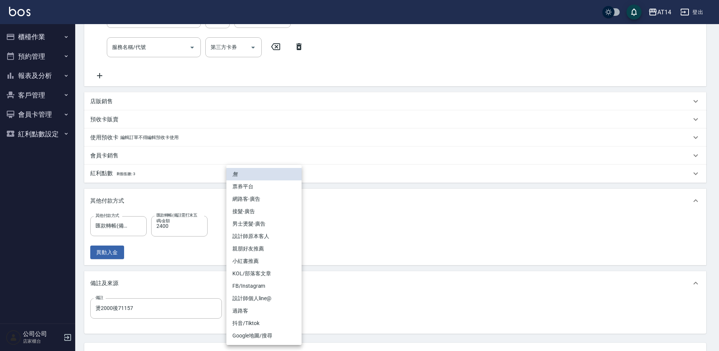
click at [280, 237] on li "設計師原本客人" at bounding box center [264, 236] width 75 height 12
type input "設計師原本客人"
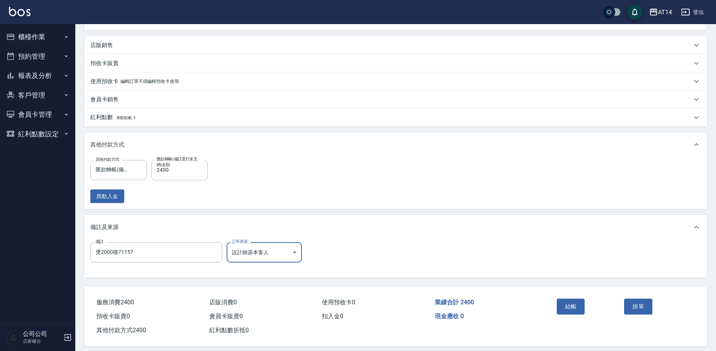
scroll to position [207, 0]
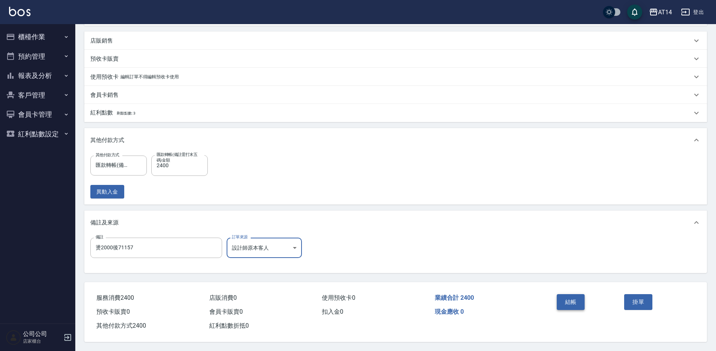
click at [567, 297] on button "結帳" at bounding box center [570, 302] width 28 height 16
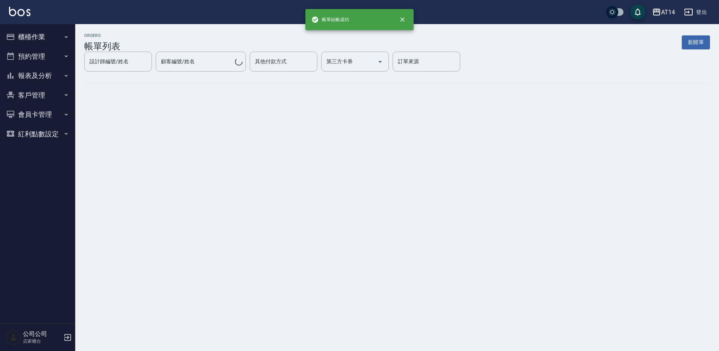
click at [59, 37] on button "櫃檯作業" at bounding box center [37, 37] width 69 height 20
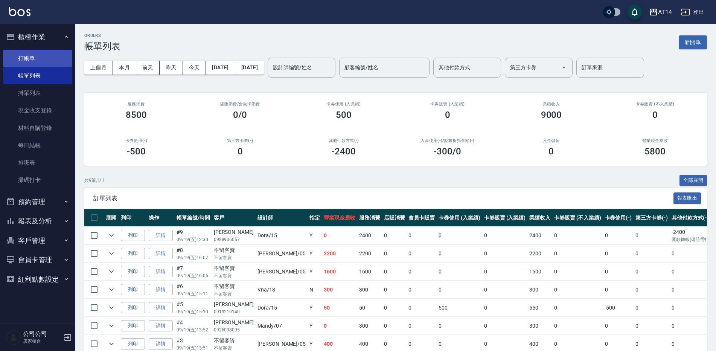
click at [66, 59] on link "打帳單" at bounding box center [37, 58] width 69 height 17
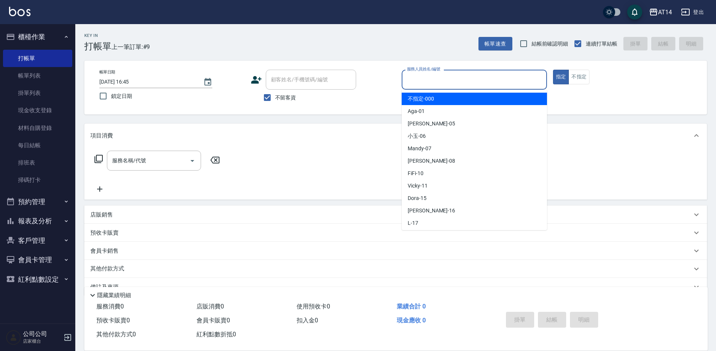
click at [448, 76] on input "服務人員姓名/編號" at bounding box center [474, 79] width 138 height 13
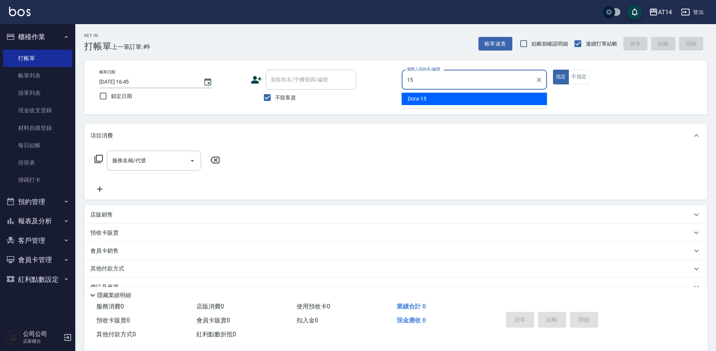
type input "15"
type button "true"
type input "Dora-15"
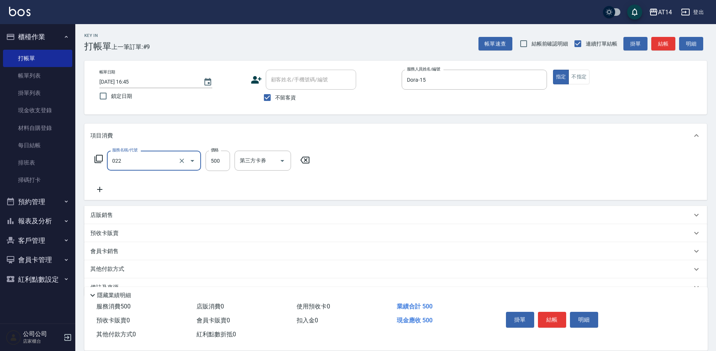
type input "洗髮+剪髮(022)"
type input "650"
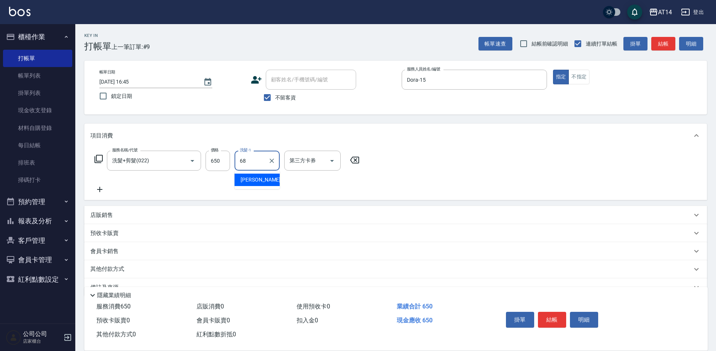
type input "[PERSON_NAME]-68"
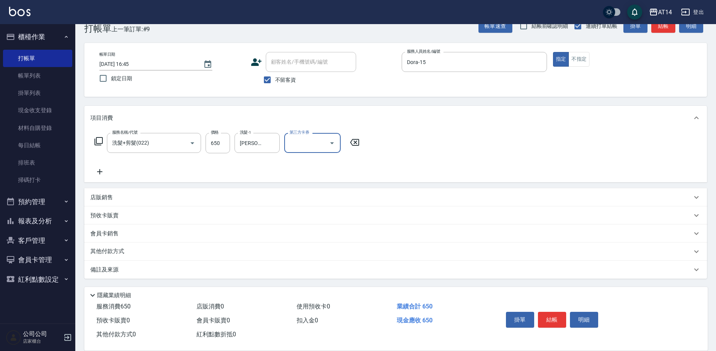
click at [125, 268] on div "備註及來源" at bounding box center [390, 270] width 601 height 8
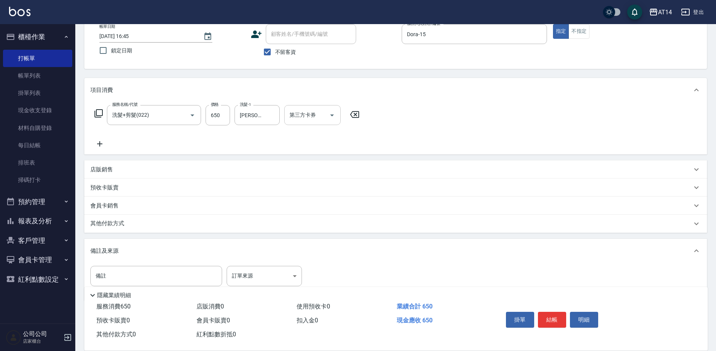
scroll to position [68, 0]
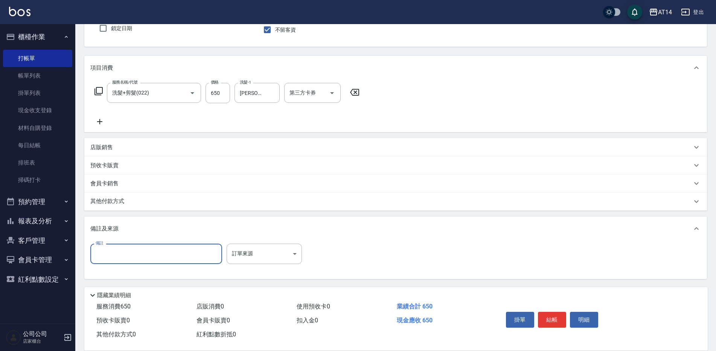
paste input "91161"
type input "91161"
click at [141, 201] on div "其他付款方式" at bounding box center [390, 201] width 601 height 8
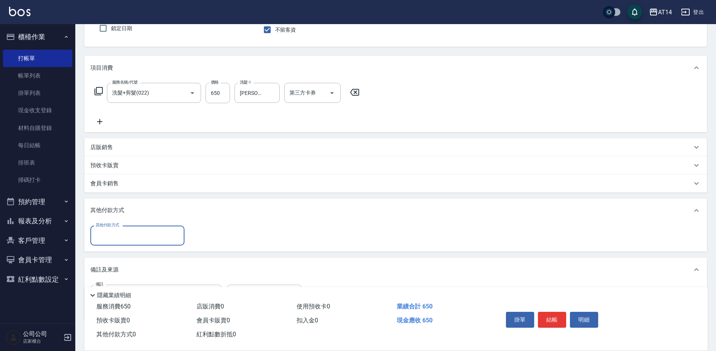
scroll to position [0, 0]
click at [119, 239] on input "其他付款方式" at bounding box center [137, 235] width 87 height 13
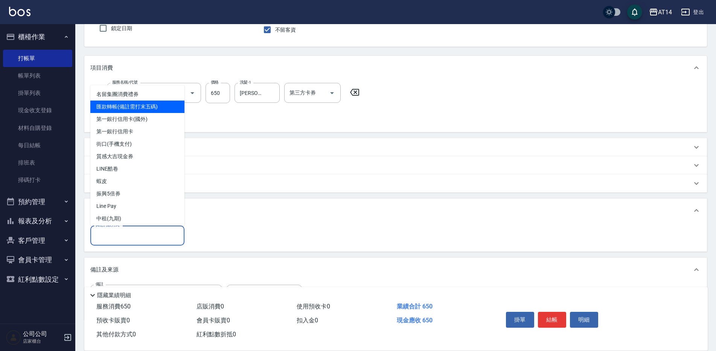
click at [141, 104] on span "匯款轉帳(備註需打末五碼)" at bounding box center [137, 106] width 94 height 12
type input "匯款轉帳(備註需打末五碼)"
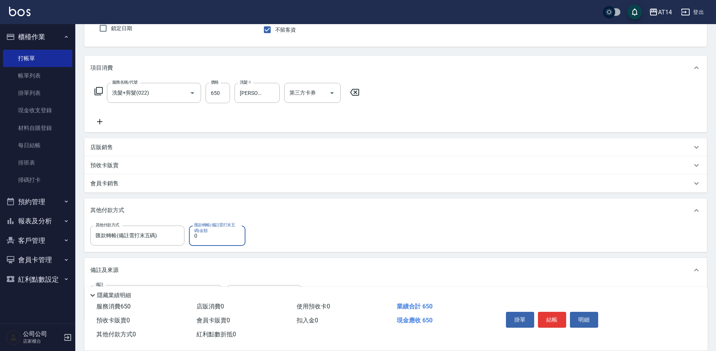
click at [216, 239] on input "0" at bounding box center [217, 235] width 56 height 20
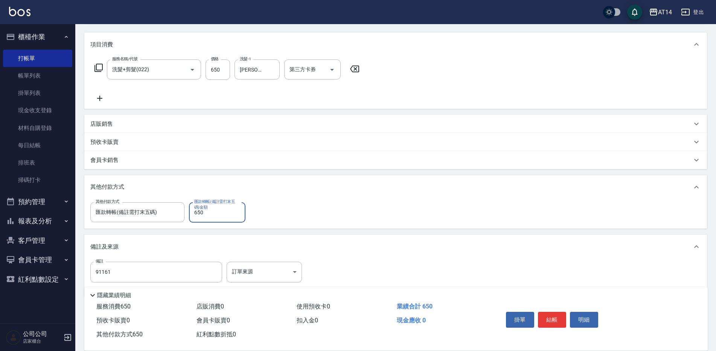
scroll to position [110, 0]
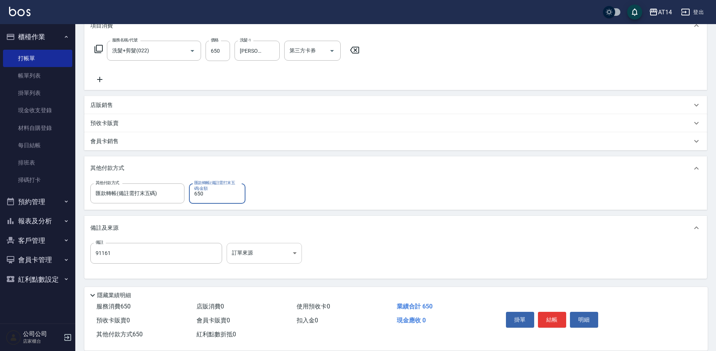
type input "650"
click at [280, 252] on body "AT14 登出 櫃檯作業 打帳單 帳單列表 掛單列表 現金收支登錄 材料自購登錄 每日結帳 排班表 掃碼打卡 預約管理 預約管理 單日預約紀錄 單週預約紀錄 …" at bounding box center [358, 120] width 716 height 461
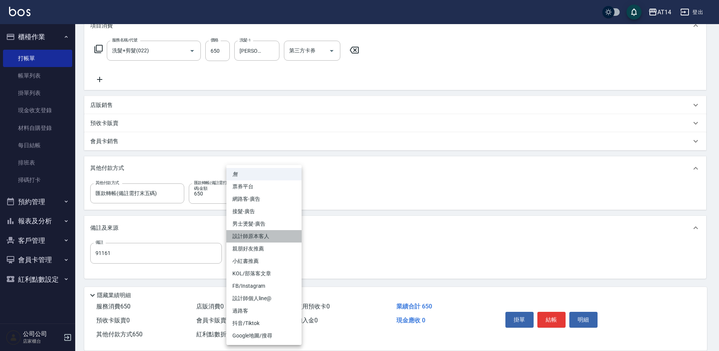
click at [289, 236] on li "設計師原本客人" at bounding box center [264, 236] width 75 height 12
type input "設計師原本客人"
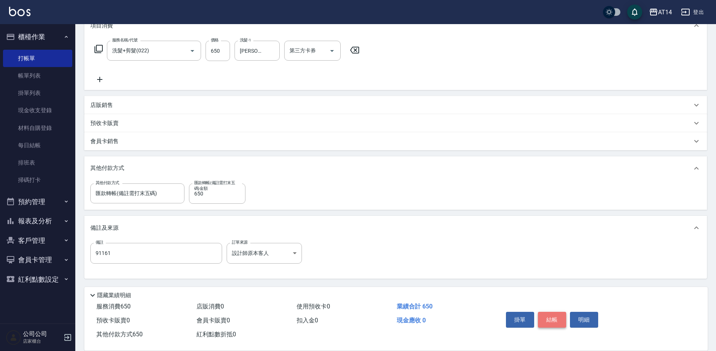
click at [559, 316] on button "結帳" at bounding box center [552, 320] width 28 height 16
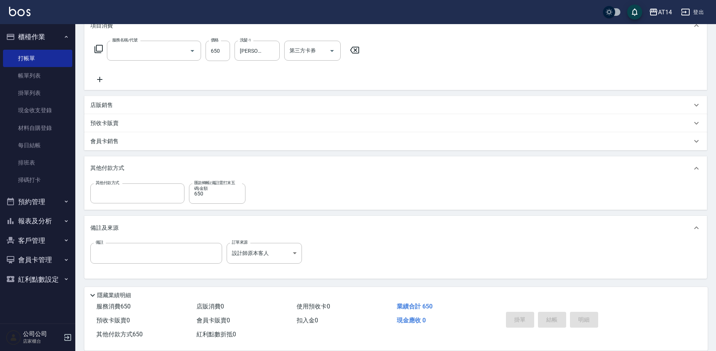
scroll to position [0, 0]
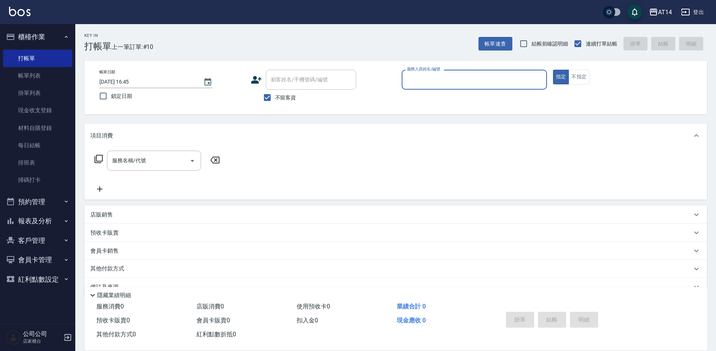
click at [38, 216] on button "報表及分析" at bounding box center [37, 221] width 69 height 20
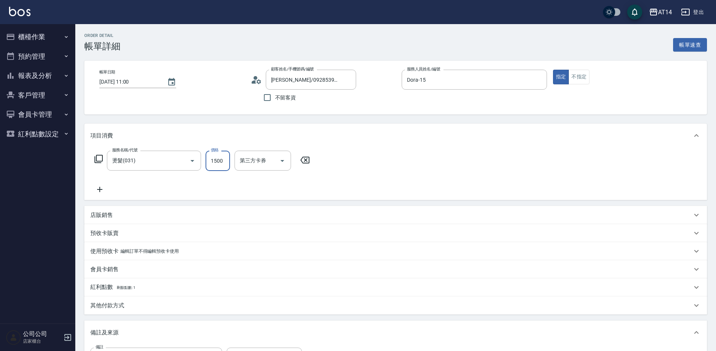
type input "2"
type input "0"
type input "2360"
type input "5"
type input "2360"
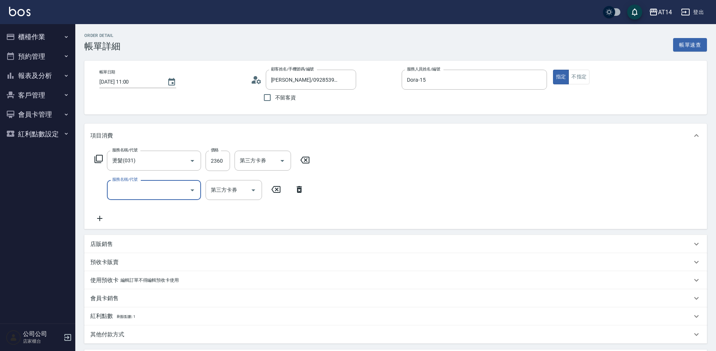
click at [128, 189] on input "服務名稱/代號" at bounding box center [148, 189] width 76 height 13
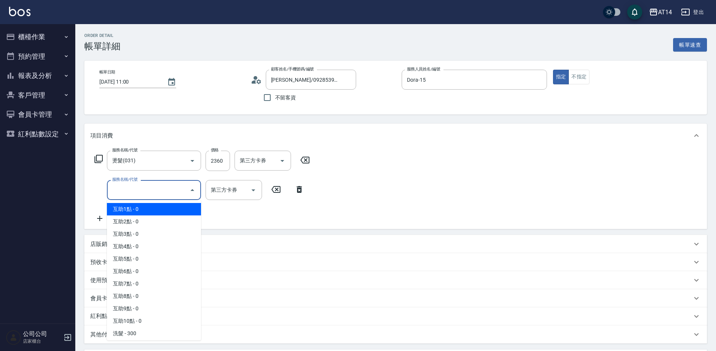
click at [131, 209] on span "互助1點 - 0" at bounding box center [154, 209] width 94 height 12
type input "互助1點(001)"
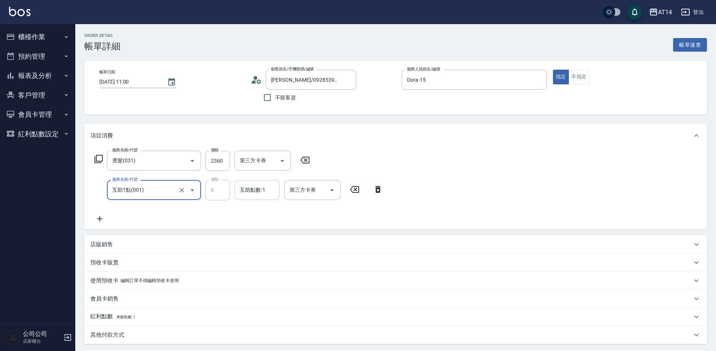
click at [265, 197] on div "互助點數-1" at bounding box center [256, 190] width 45 height 20
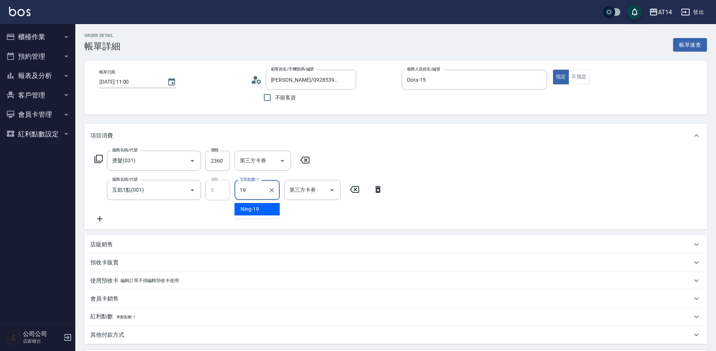
type input "Ning-19"
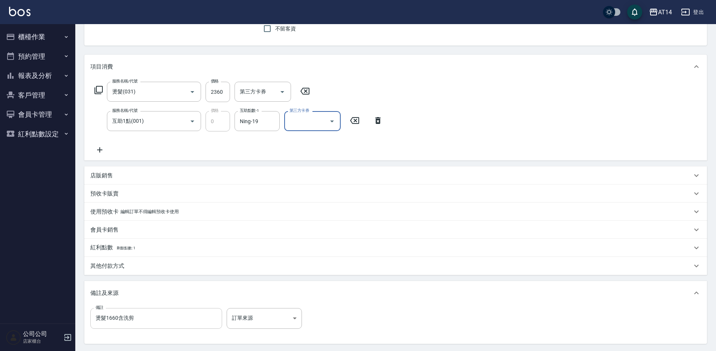
scroll to position [143, 0]
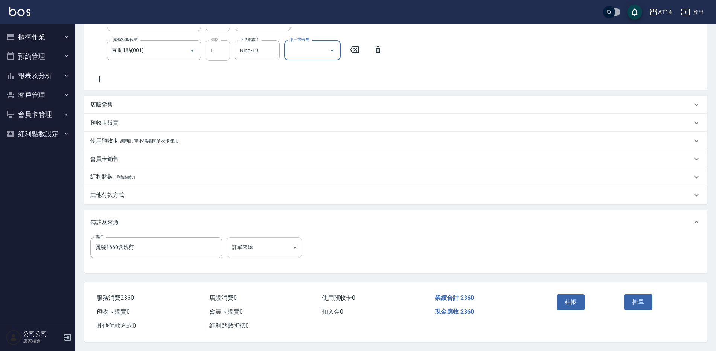
click at [262, 248] on body "AT14 登出 櫃檯作業 打帳單 帳單列表 掛單列表 現金收支登錄 材料自購登錄 每日結帳 排班表 掃碼打卡 預約管理 預約管理 單日預約紀錄 單週預約紀錄 …" at bounding box center [358, 105] width 716 height 490
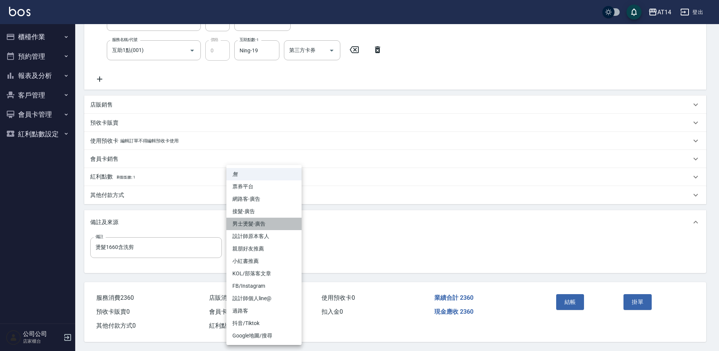
click at [263, 219] on li "男士燙髮-廣告" at bounding box center [264, 223] width 75 height 12
type input "男士燙髮-廣告"
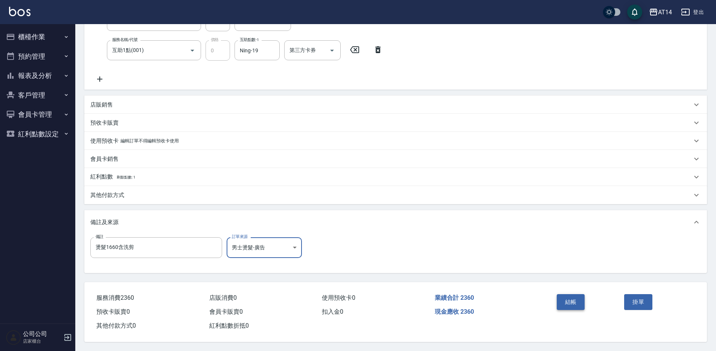
click at [574, 299] on button "結帳" at bounding box center [570, 302] width 28 height 16
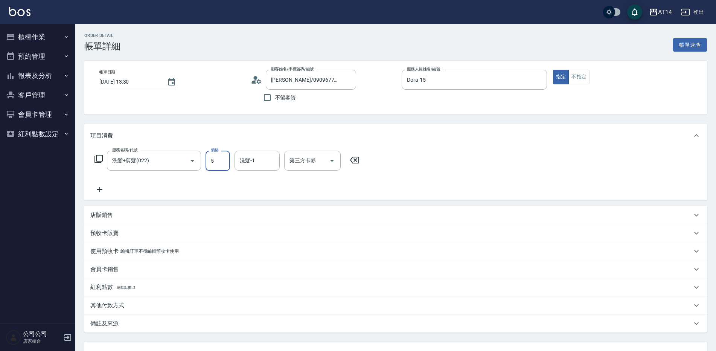
type input "55"
type input "0"
type input "550"
type input "1"
type input "550"
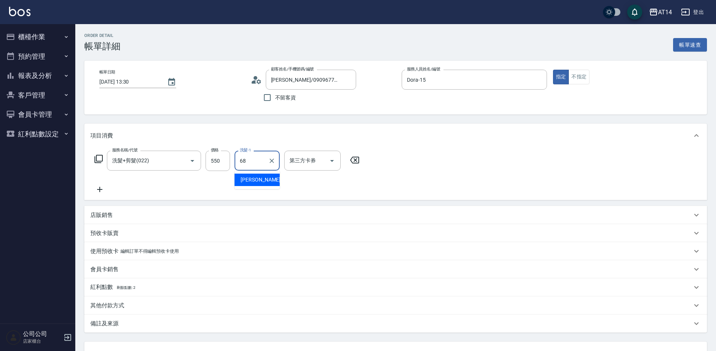
type input "[PERSON_NAME]-68"
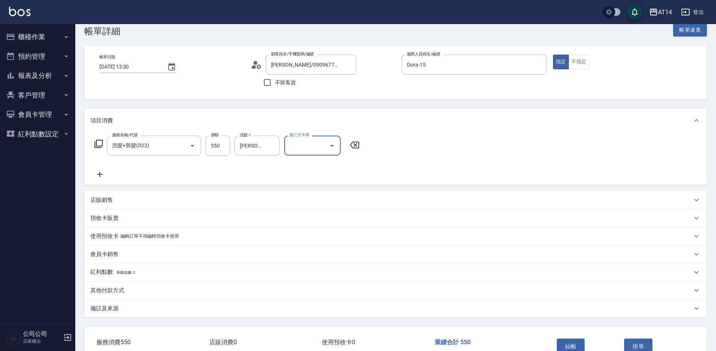
scroll to position [38, 0]
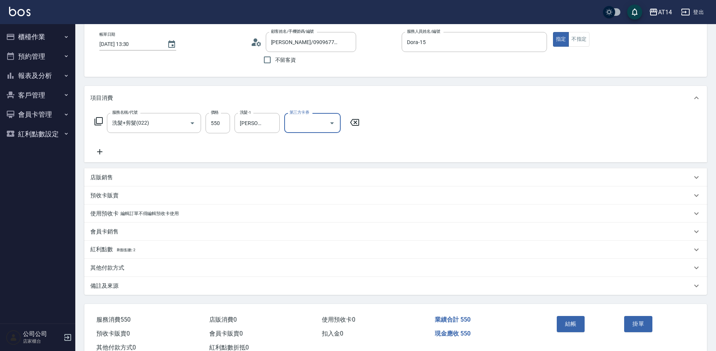
click at [216, 287] on div "備註及來源" at bounding box center [390, 286] width 601 height 8
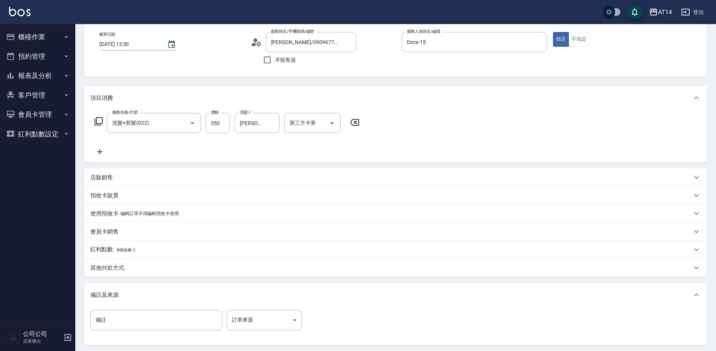
click at [250, 309] on div "備註 備註 訂單來源 ​ 訂單來源" at bounding box center [395, 326] width 622 height 38
click at [248, 325] on body "AT14 登出 櫃檯作業 打帳單 帳單列表 掛單列表 現金收支登錄 材料自購登錄 每日結帳 排班表 掃碼打卡 預約管理 預約管理 單日預約紀錄 單週預約紀錄 …" at bounding box center [358, 192] width 716 height 461
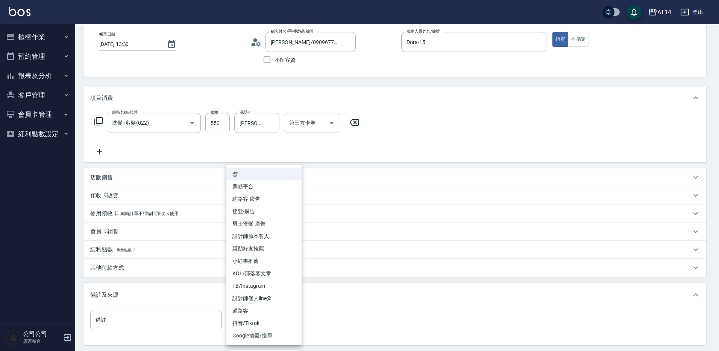
click at [265, 237] on li "設計師原本客人" at bounding box center [264, 236] width 75 height 12
type input "設計師原本客人"
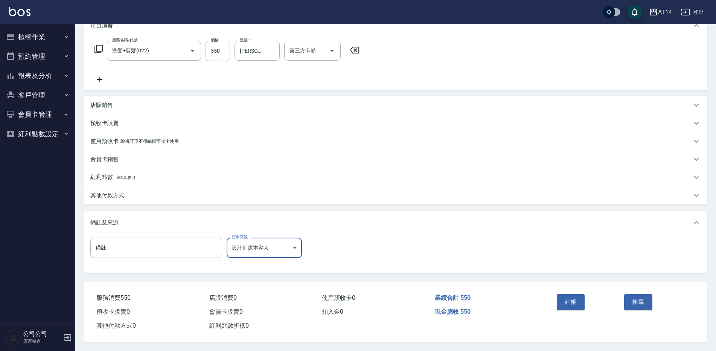
scroll to position [113, 0]
click at [569, 296] on button "結帳" at bounding box center [570, 302] width 28 height 16
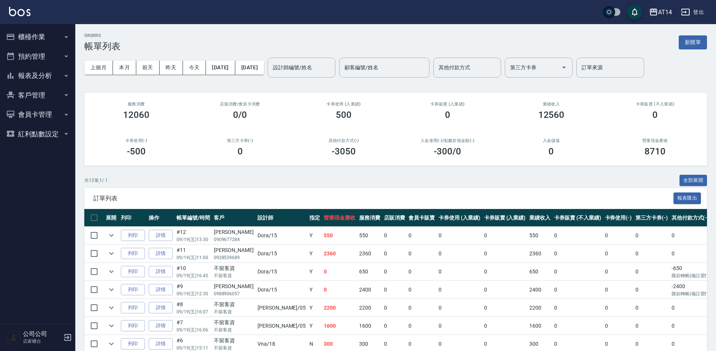
click at [36, 37] on button "櫃檯作業" at bounding box center [37, 37] width 69 height 20
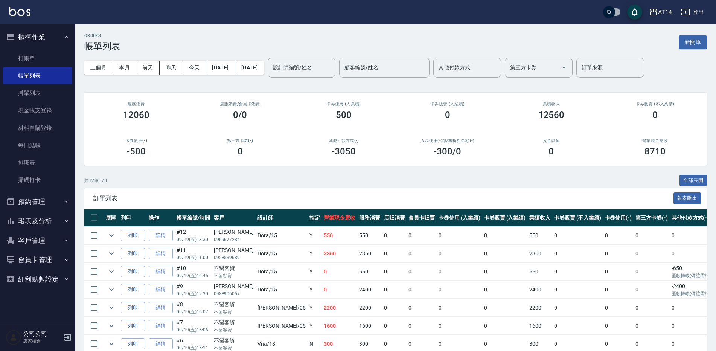
click at [48, 222] on button "報表及分析" at bounding box center [37, 221] width 69 height 20
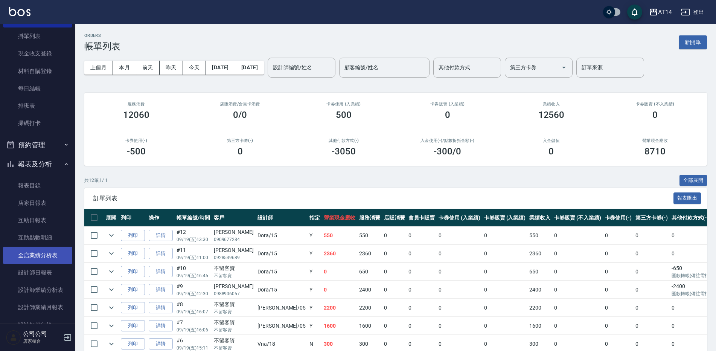
scroll to position [207, 0]
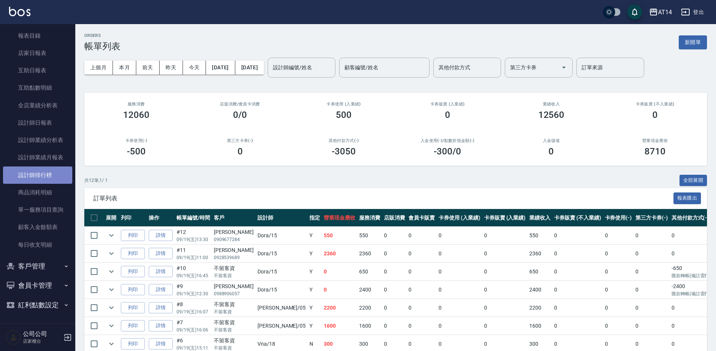
click at [45, 173] on link "設計師排行榜" at bounding box center [37, 174] width 69 height 17
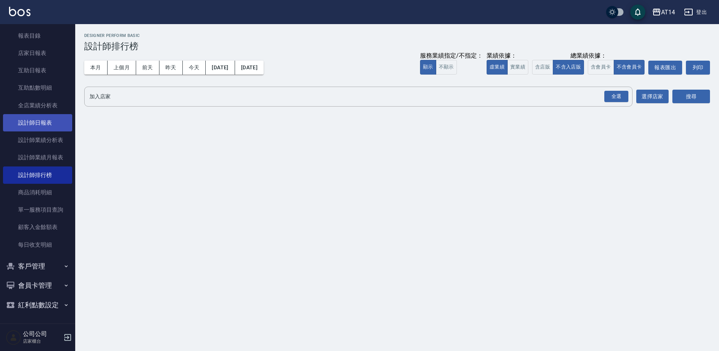
click at [44, 122] on link "設計師日報表" at bounding box center [37, 122] width 69 height 17
